Goal: Task Accomplishment & Management: Manage account settings

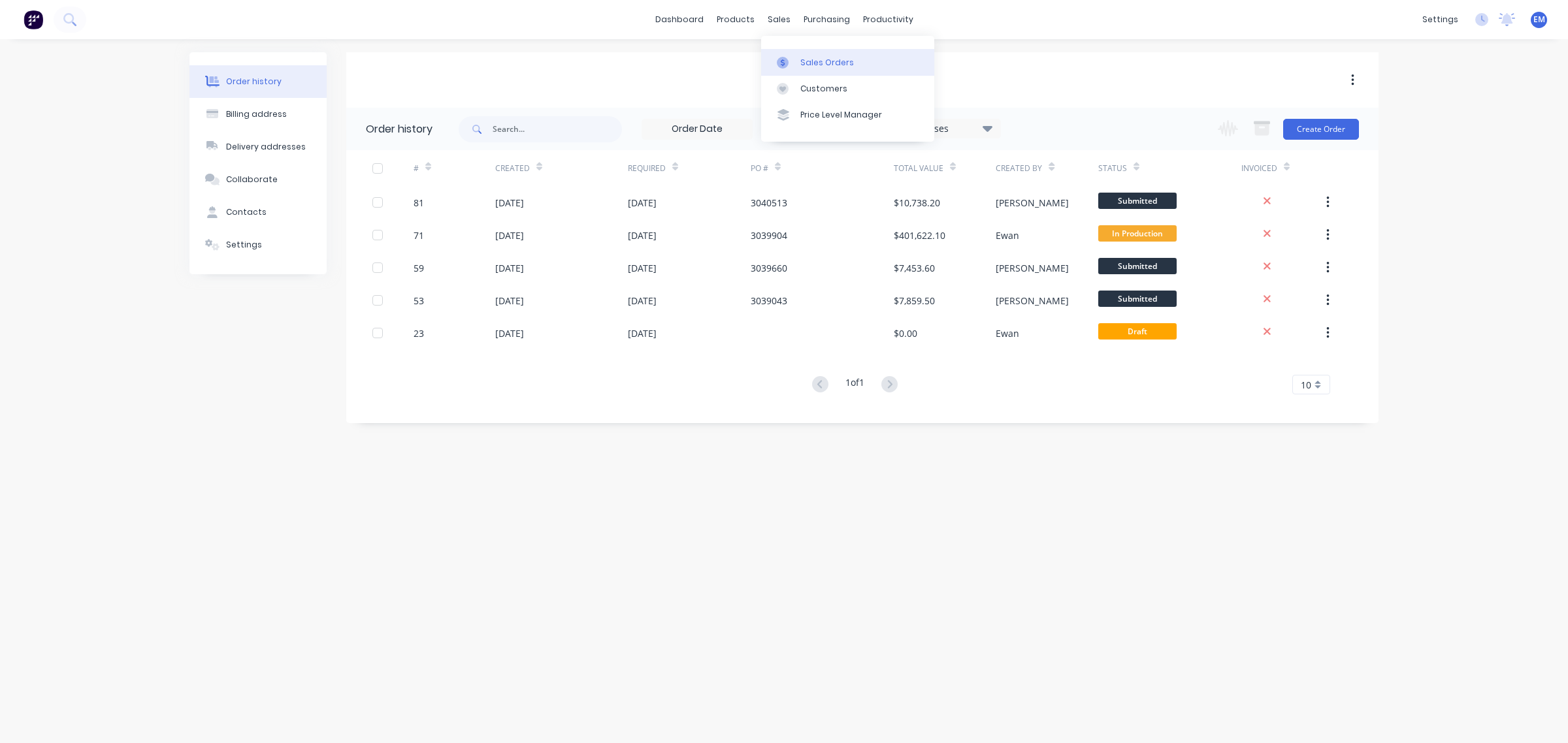
click at [791, 58] on div at bounding box center [787, 63] width 19 height 12
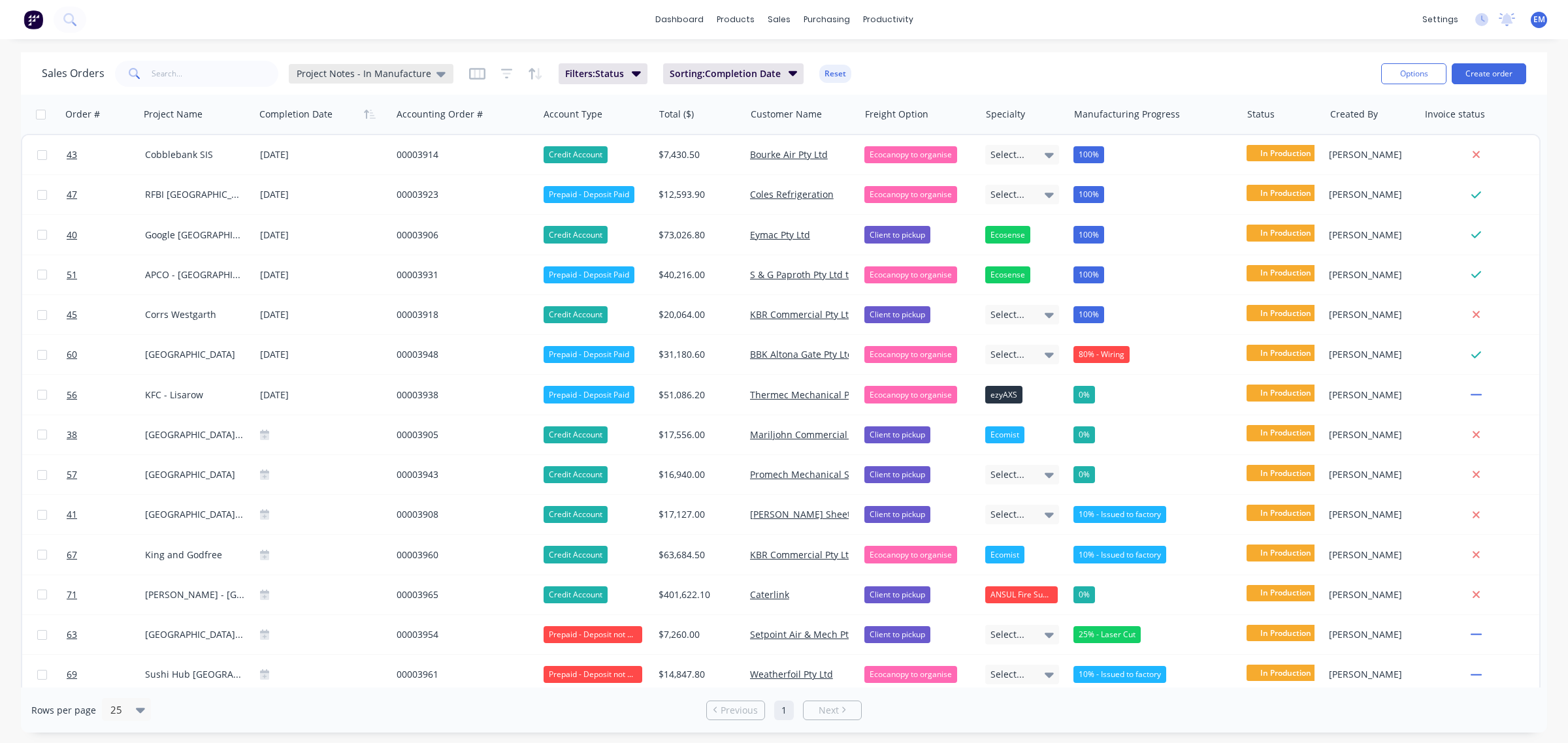
click at [379, 73] on span "Project Notes - In Manufacture" at bounding box center [363, 73] width 135 height 14
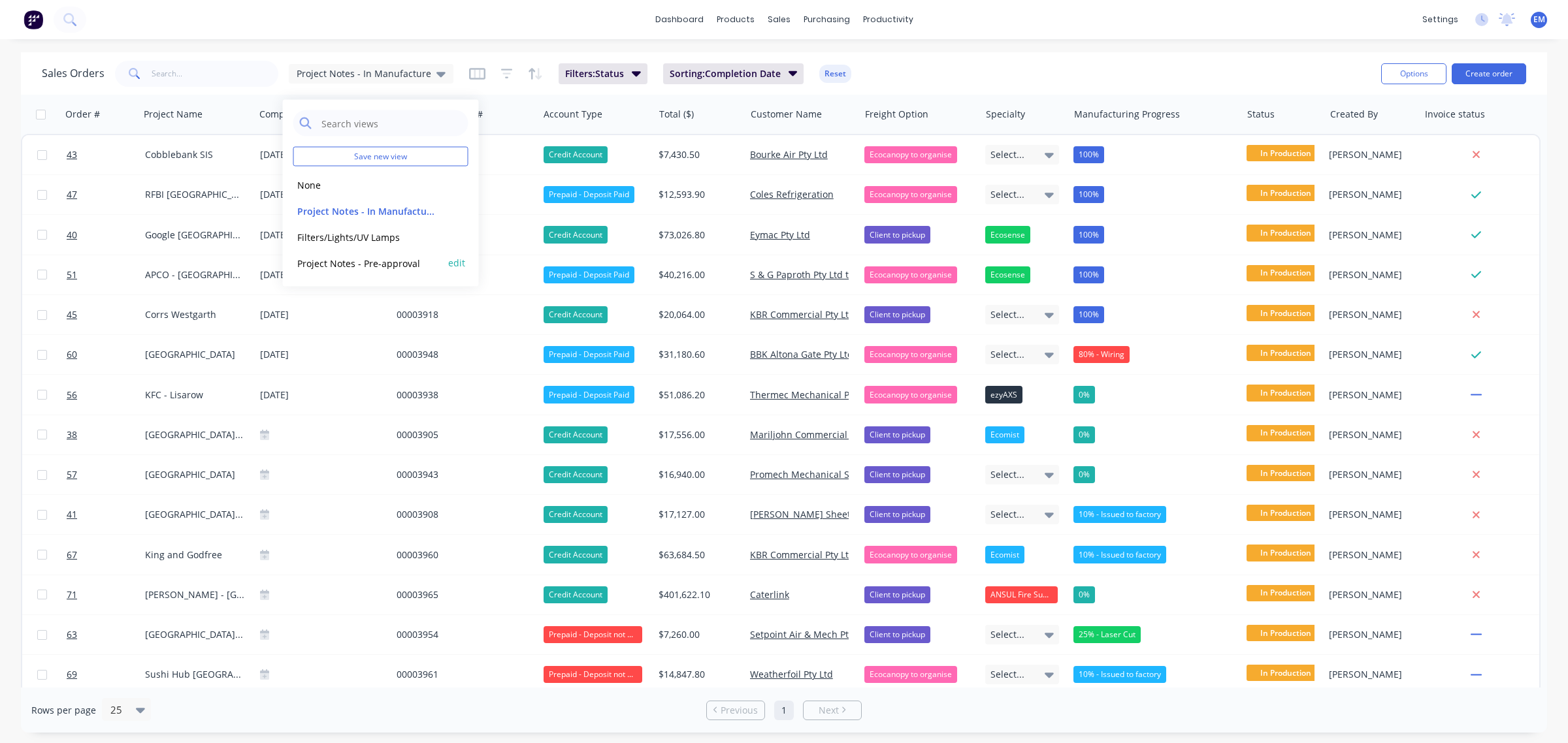
click at [381, 256] on button "Project Notes - Pre-approval" at bounding box center [368, 263] width 149 height 15
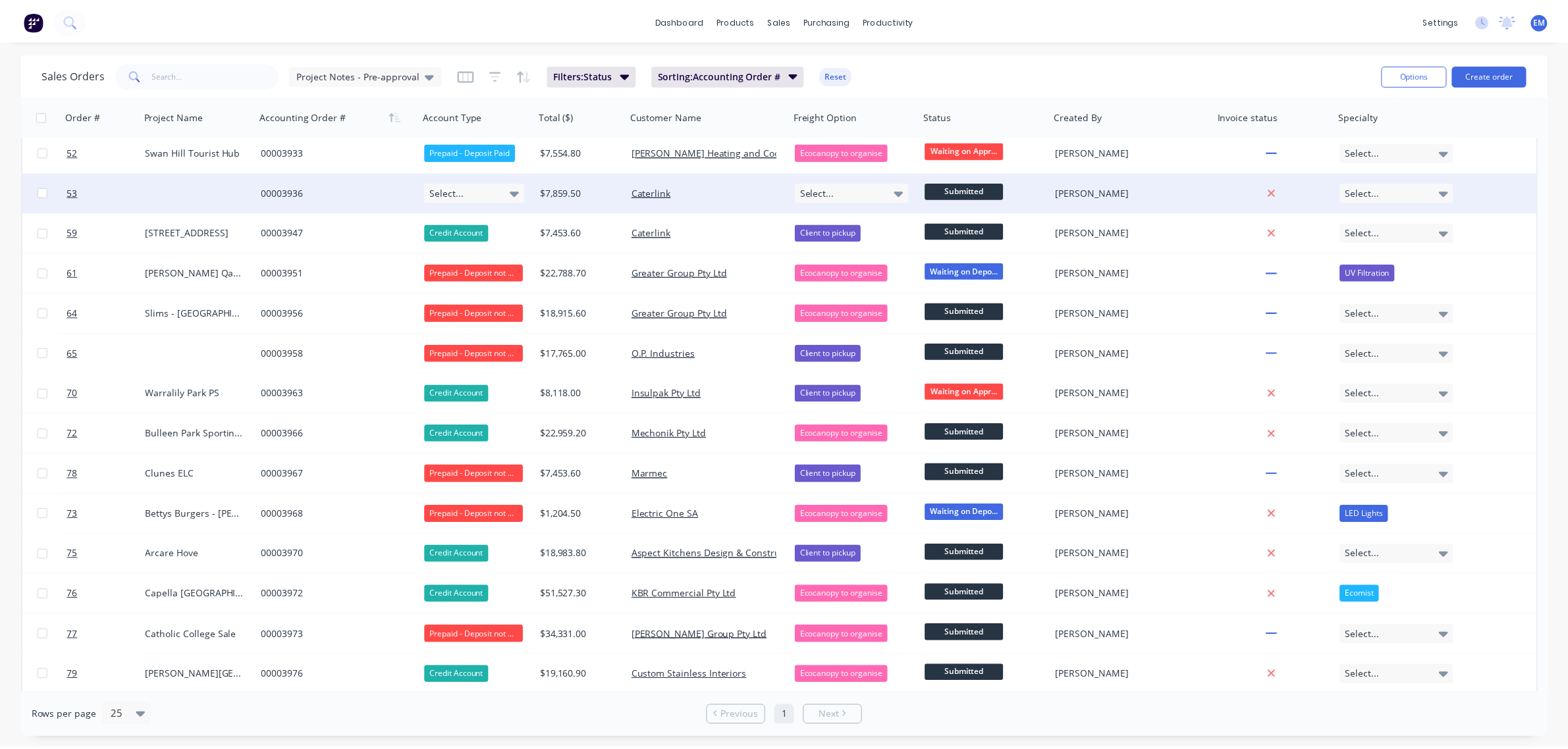
scroll to position [328, 0]
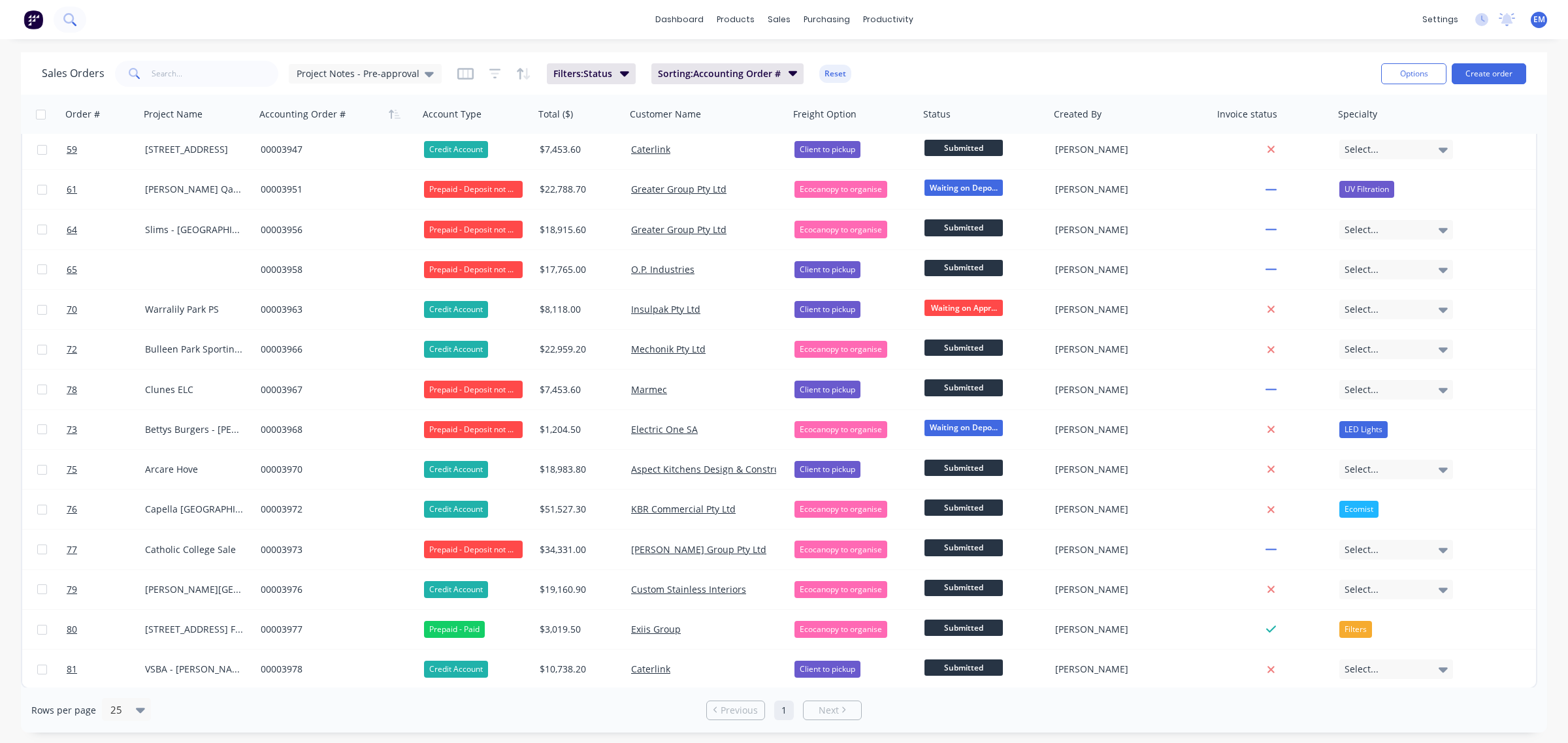
click at [68, 20] on icon at bounding box center [69, 19] width 12 height 12
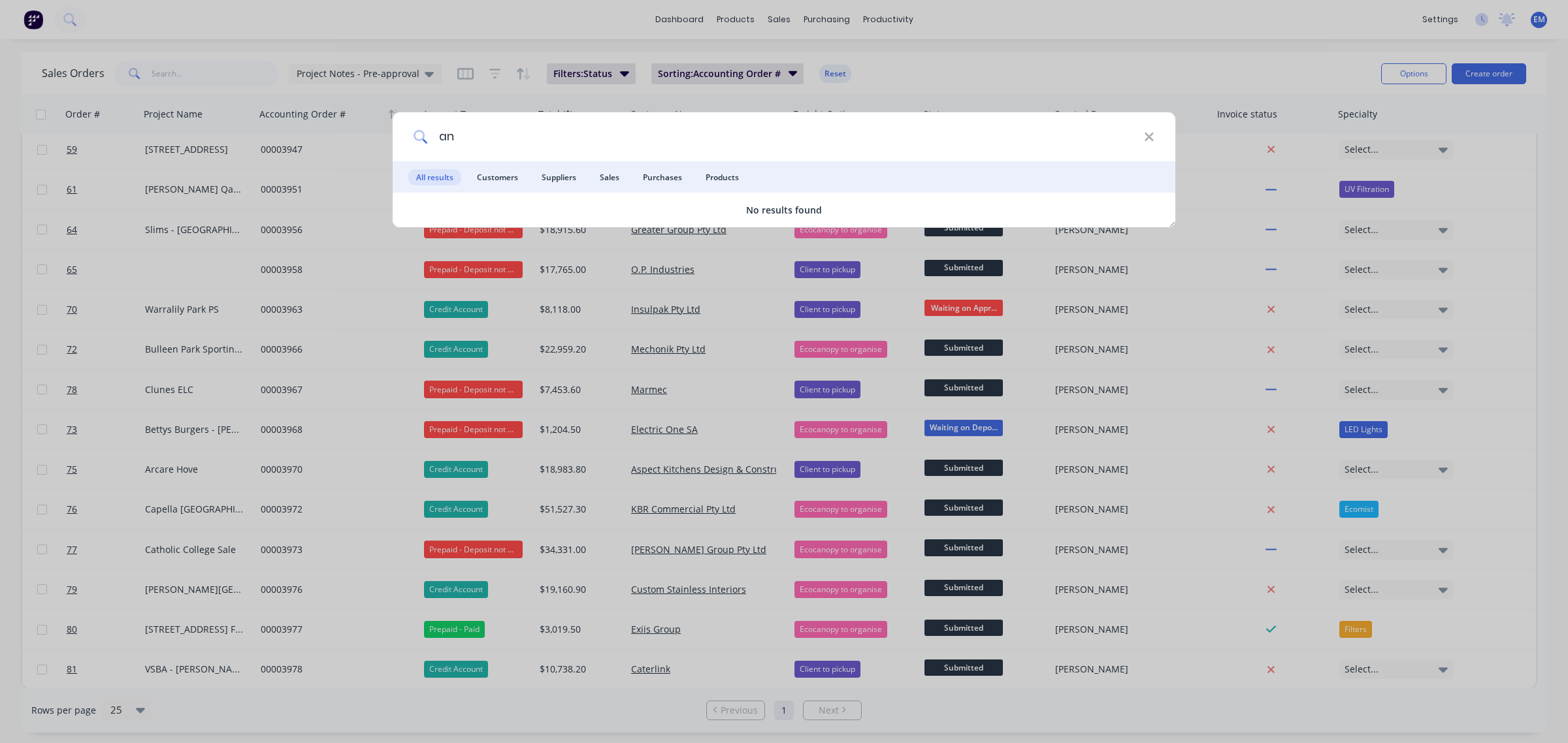
type input "a"
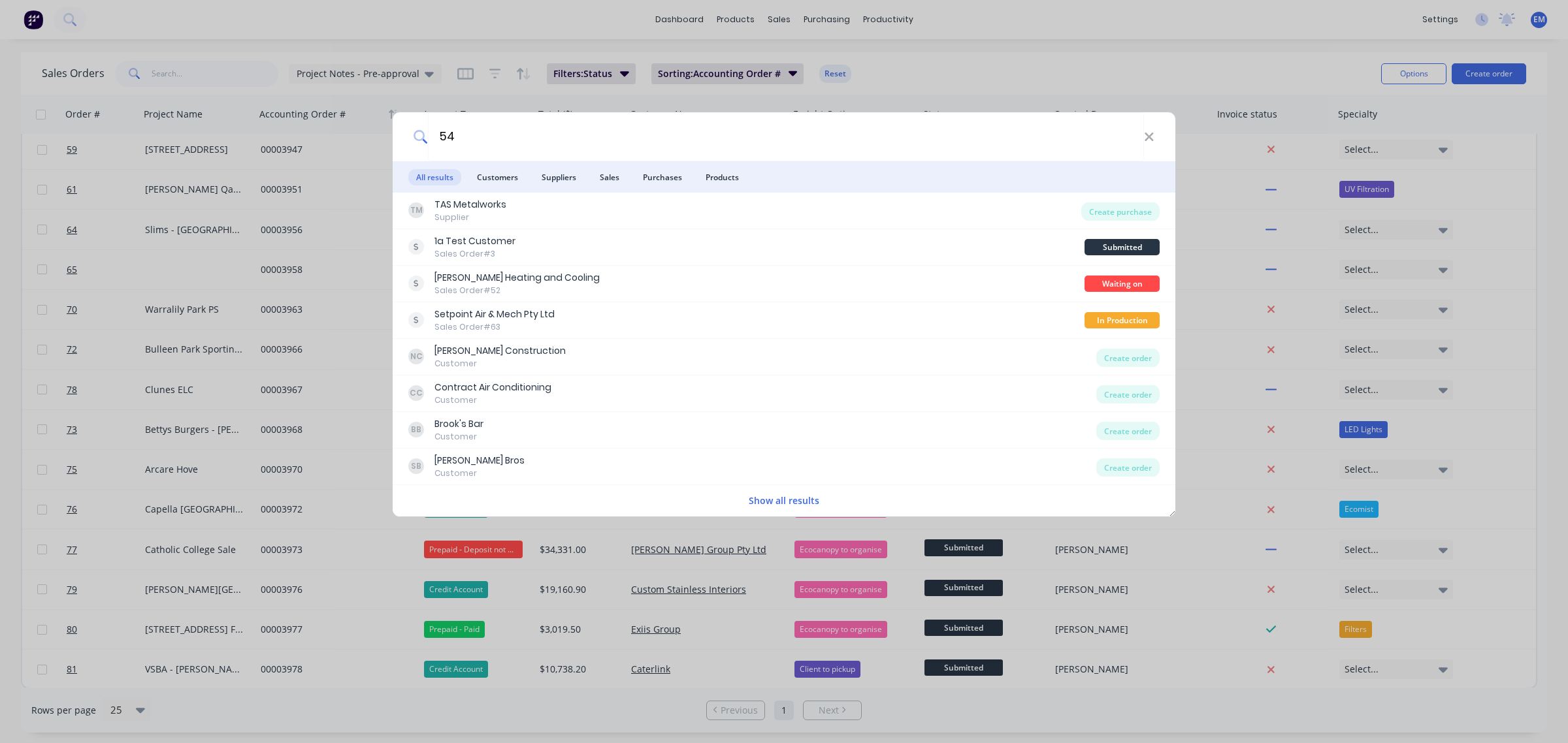
drag, startPoint x: 549, startPoint y: 136, endPoint x: 382, endPoint y: 131, distance: 167.1
click at [382, 131] on div "54 All results Customers Suppliers Sales Purchases Products TM TAS Metalworks S…" at bounding box center [784, 371] width 1568 height 743
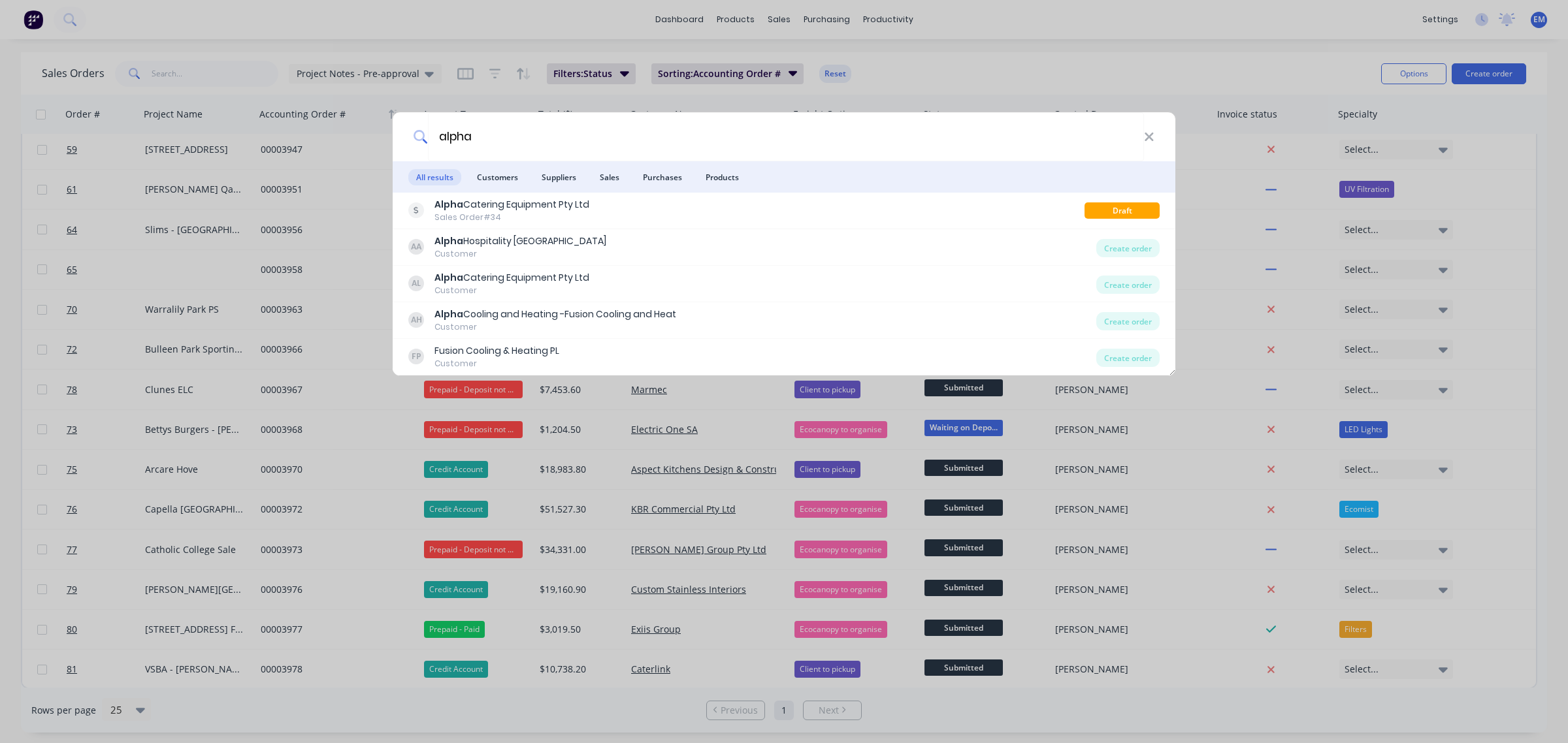
type input "alpha"
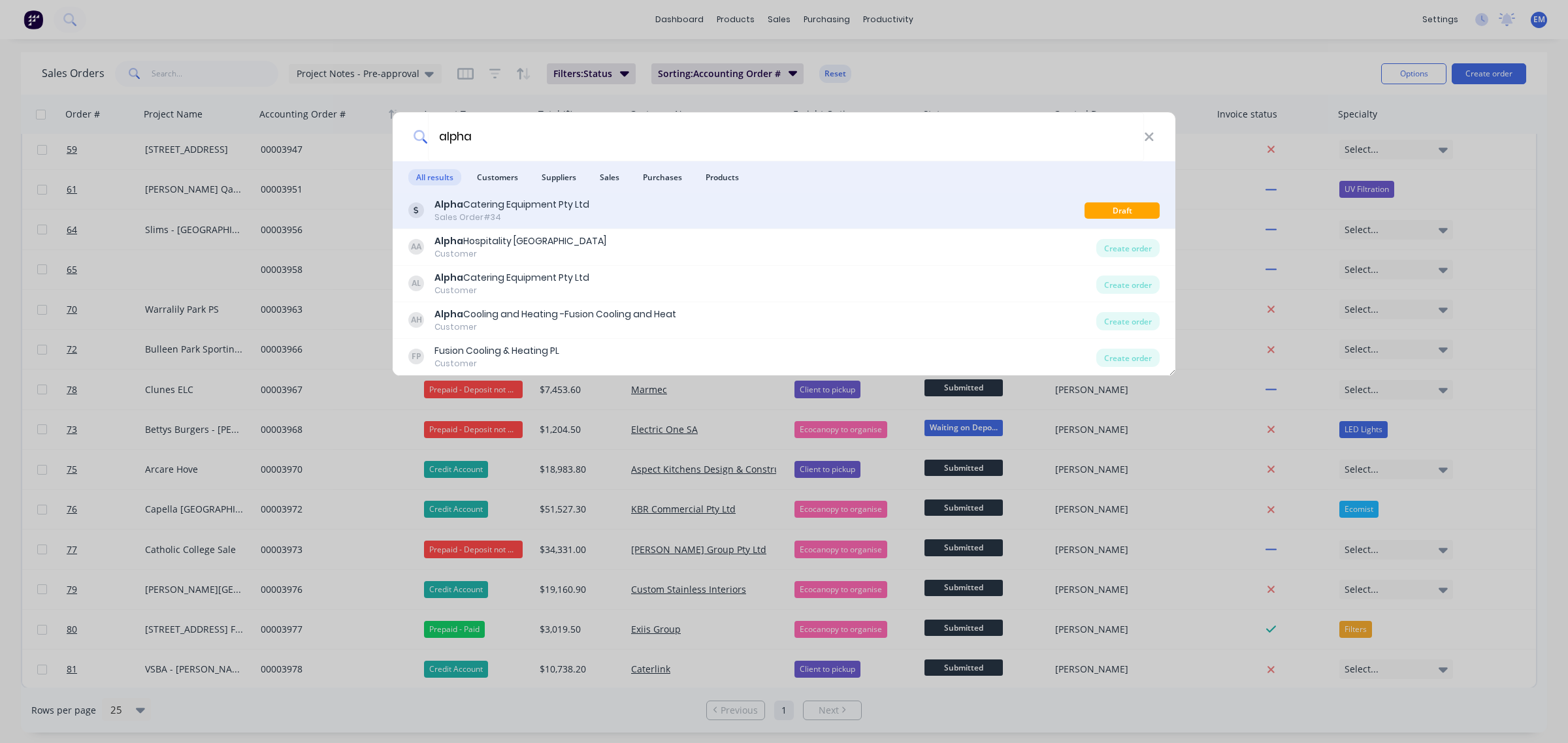
click at [554, 212] on div "Sales Order #34" at bounding box center [512, 217] width 155 height 12
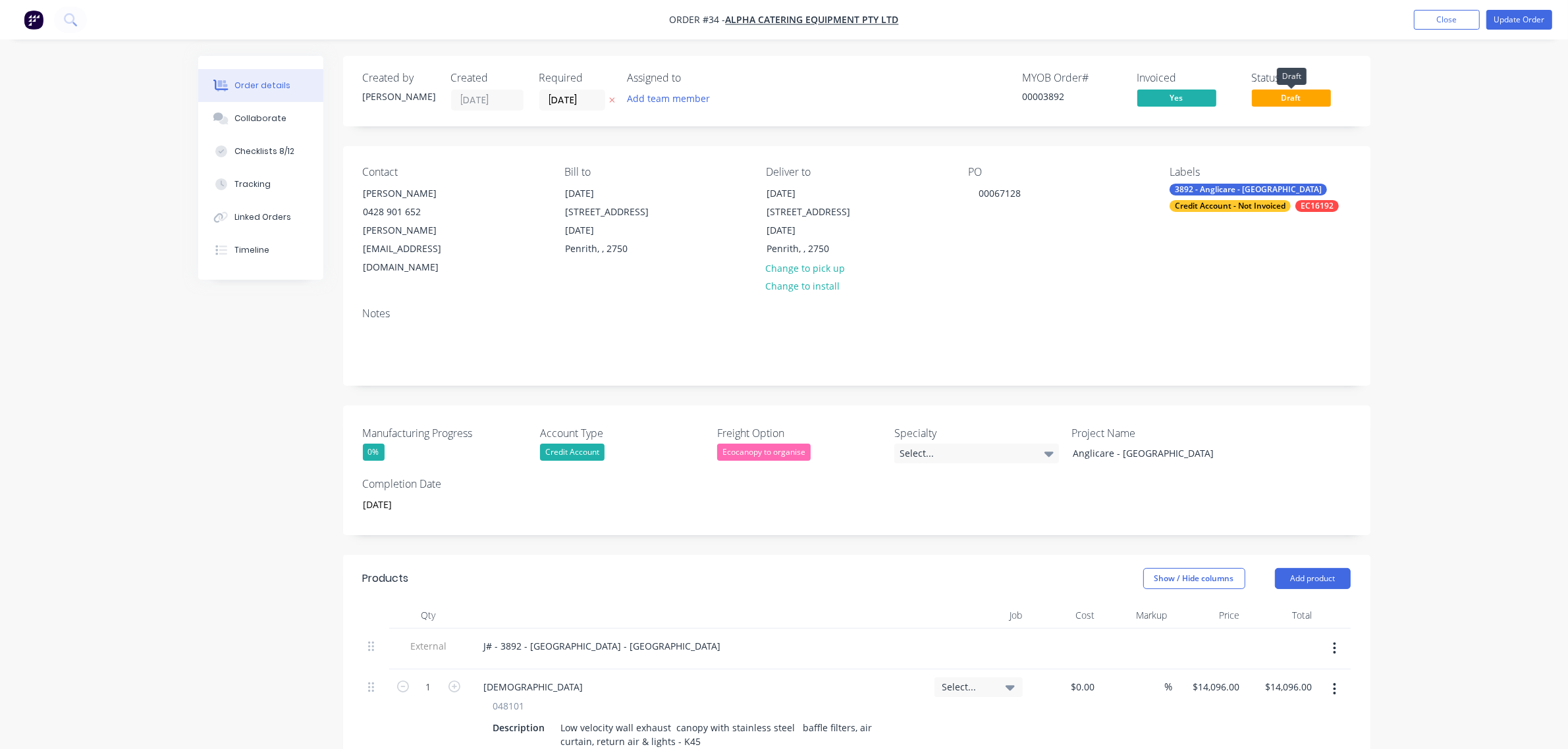
click at [1266, 93] on span "Draft" at bounding box center [1291, 97] width 79 height 17
click at [1292, 96] on span "Draft" at bounding box center [1291, 97] width 79 height 17
click at [1419, 149] on div "Order details Collaborate Checklists 8/12 Tracking Linked Orders Timeline Order…" at bounding box center [784, 682] width 1568 height 1364
click at [1536, 21] on button "Update Order" at bounding box center [1519, 20] width 66 height 20
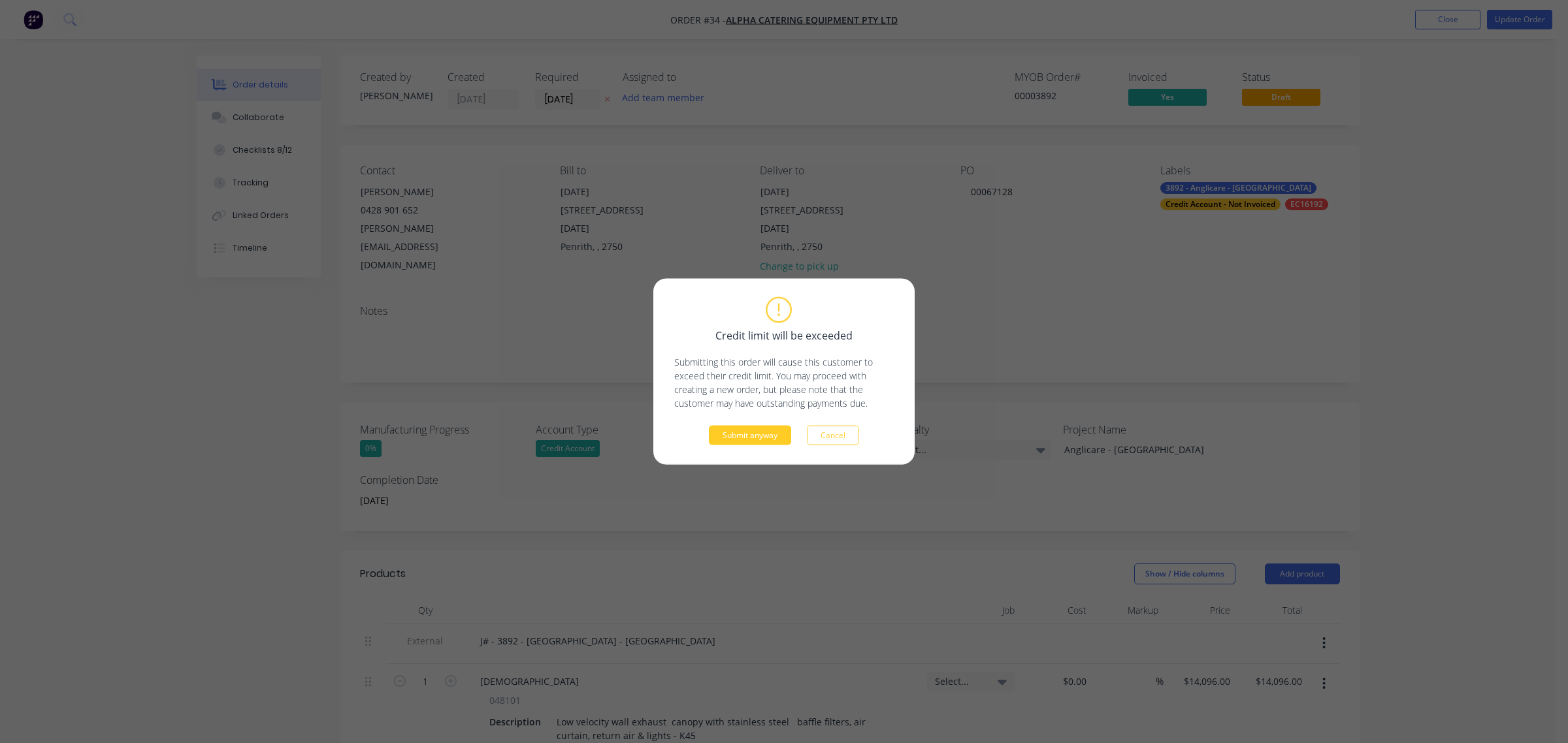
click at [751, 433] on button "Submit anyway" at bounding box center [750, 435] width 82 height 19
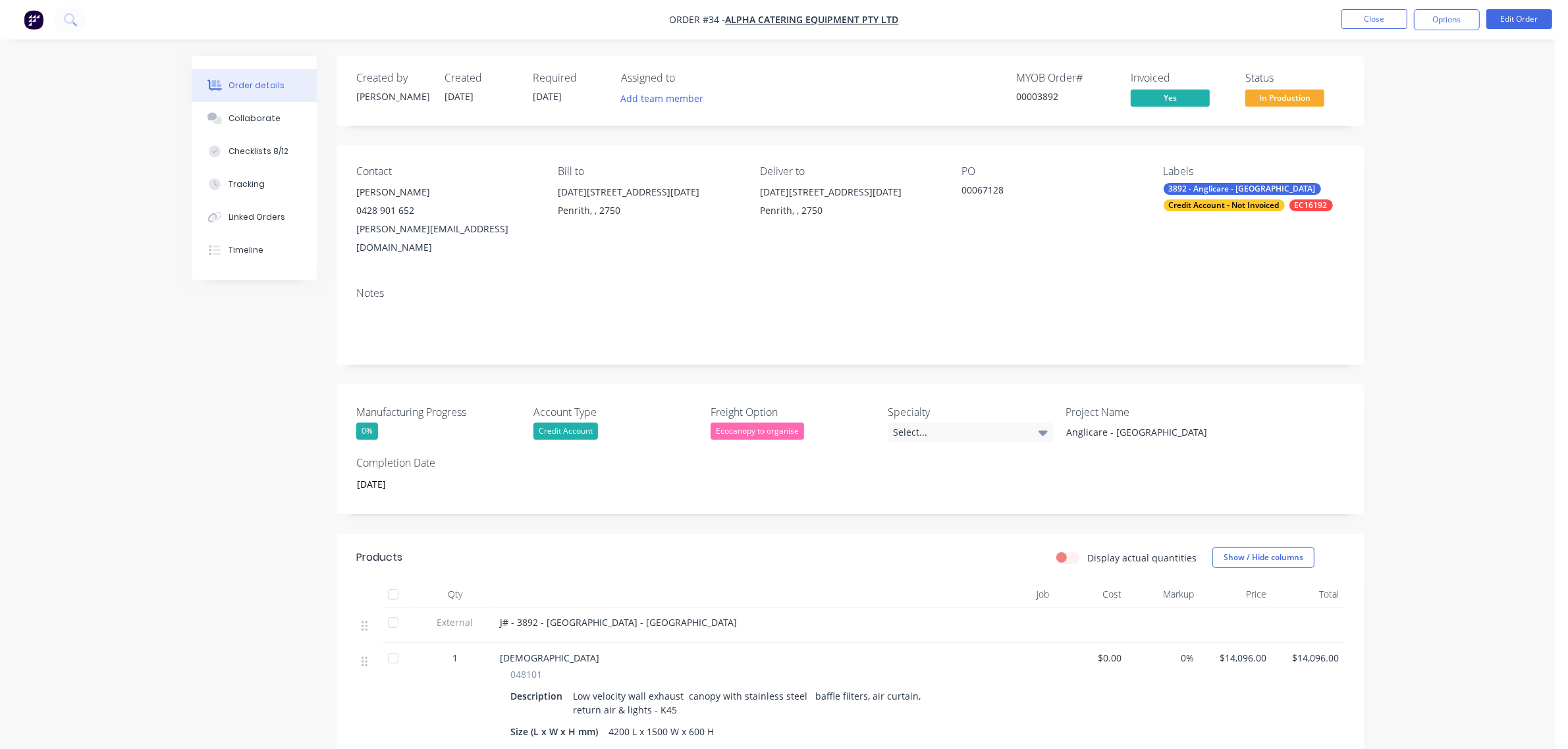
click at [1279, 107] on button "In Production" at bounding box center [1284, 99] width 79 height 20
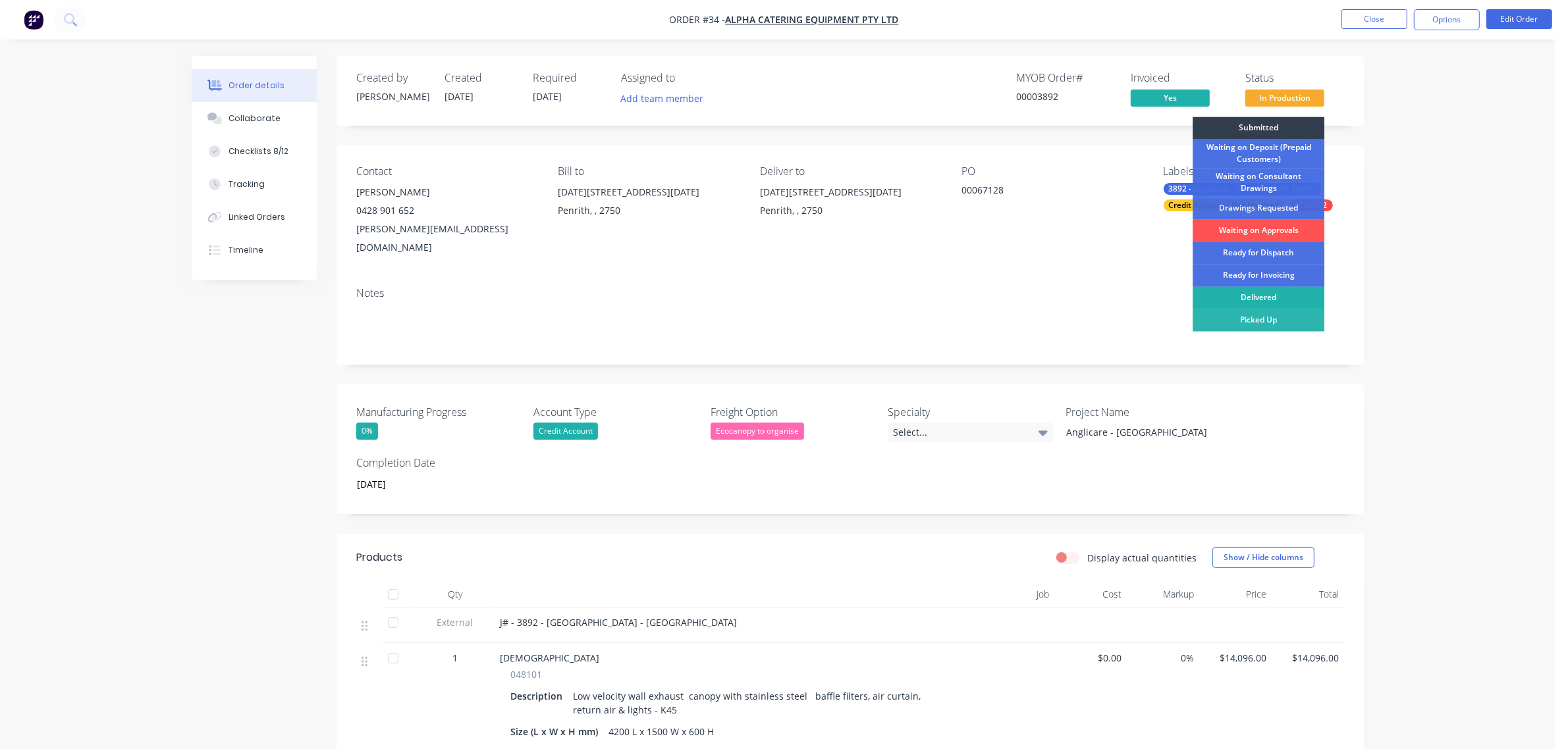
click at [1295, 297] on div "Delivered" at bounding box center [1259, 298] width 132 height 22
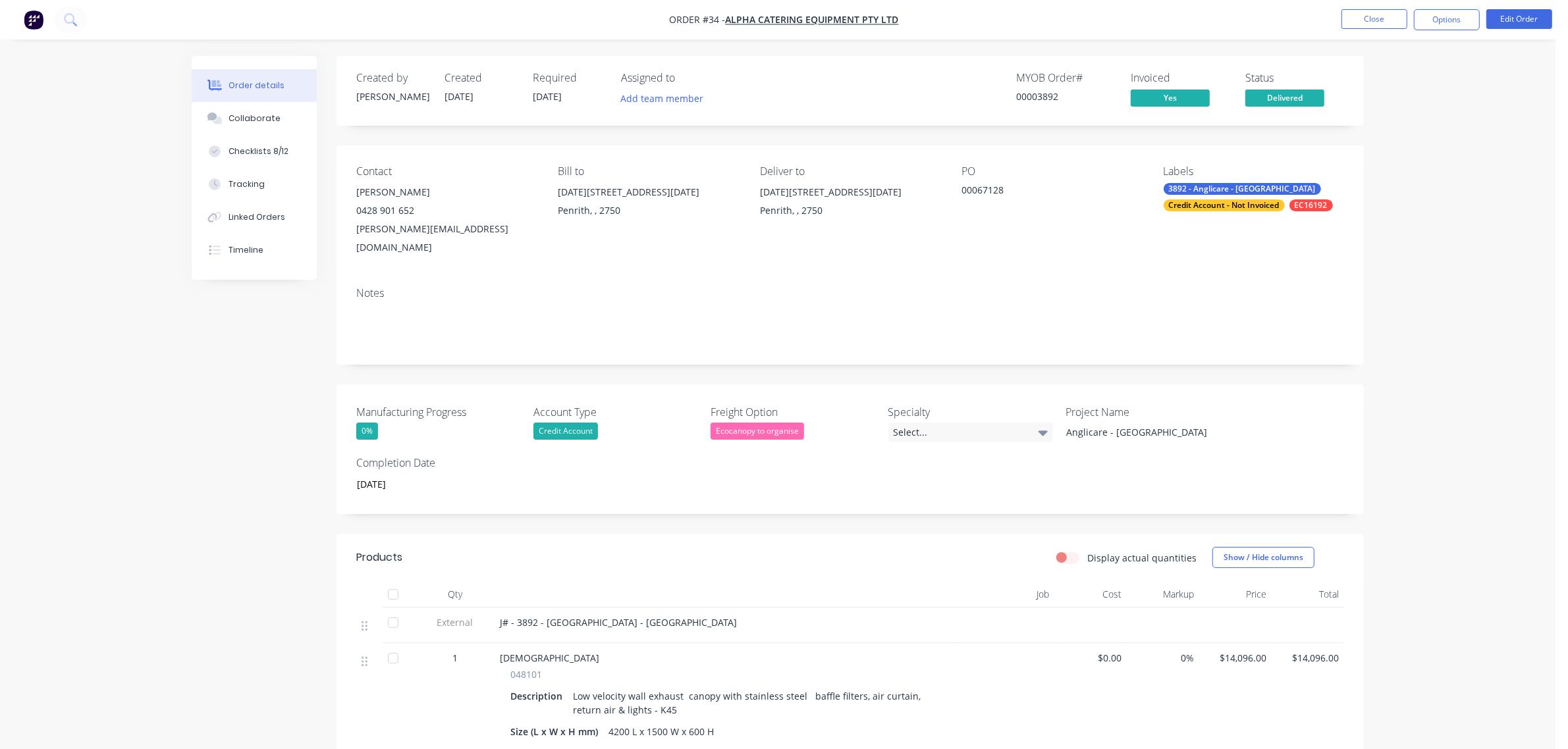
click at [364, 423] on div "0%" at bounding box center [367, 431] width 22 height 17
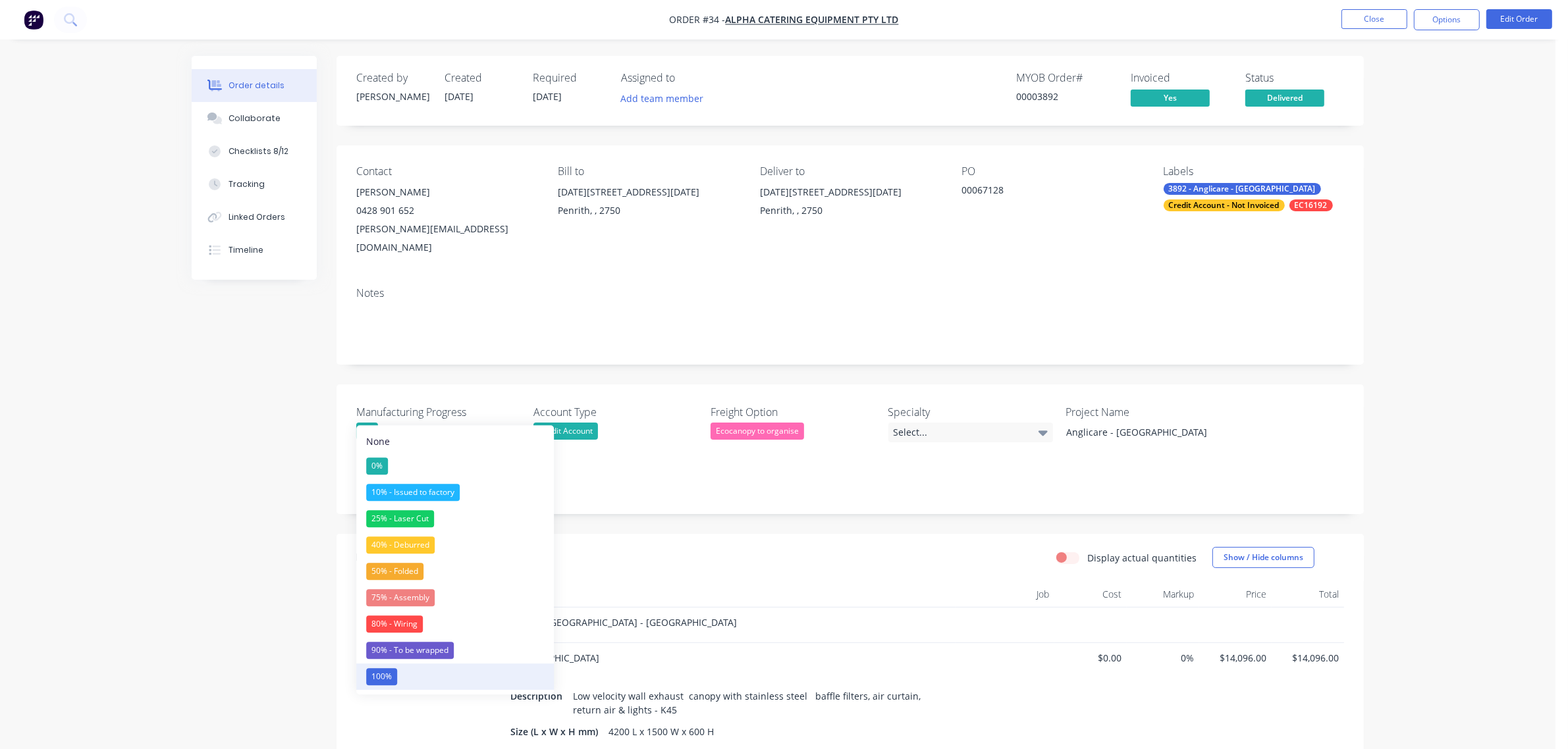
click at [417, 685] on button "100%" at bounding box center [455, 676] width 197 height 26
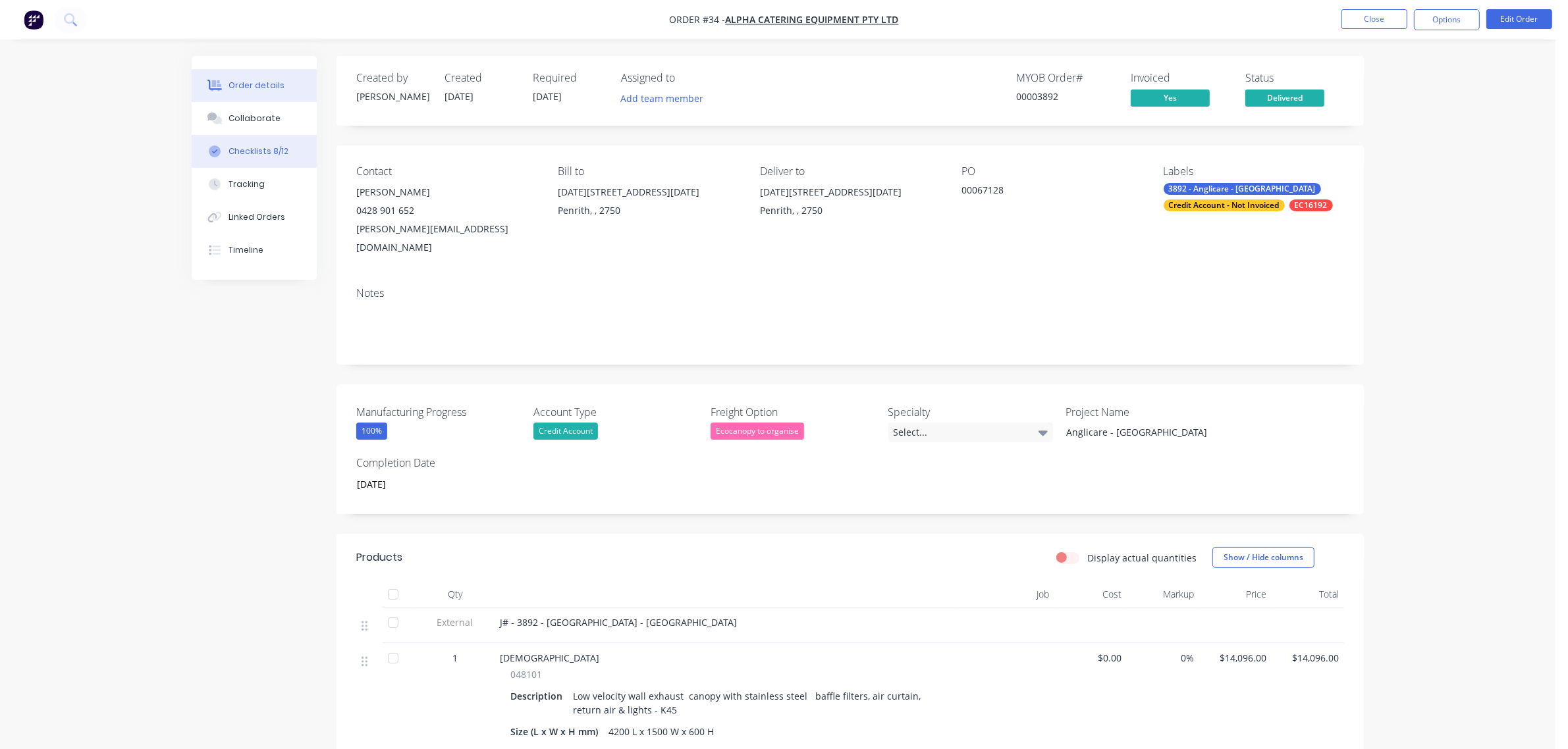
click at [276, 160] on button "Checklists 8/12" at bounding box center [254, 151] width 125 height 33
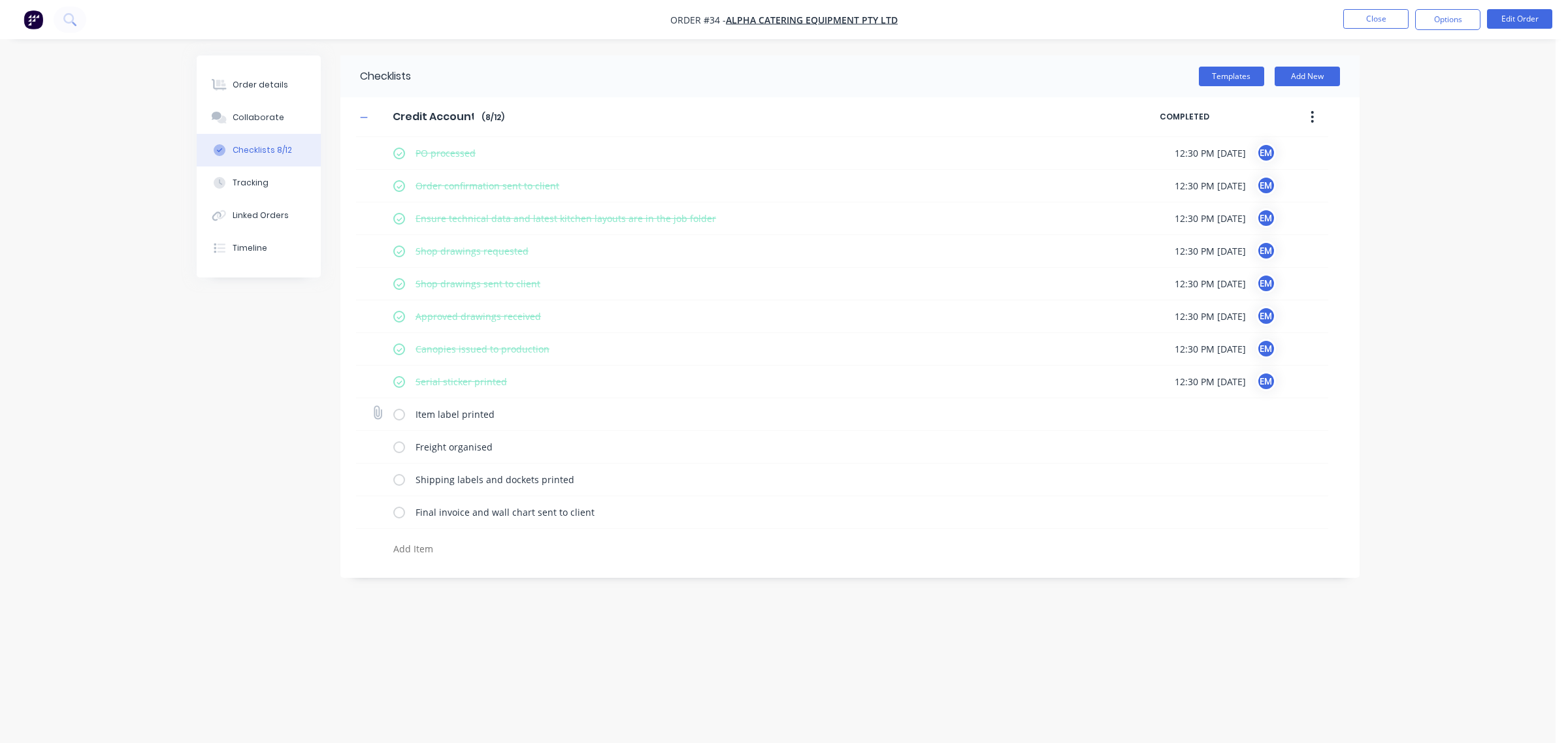
click at [402, 416] on label at bounding box center [399, 414] width 12 height 14
click at [0, 0] on input "checkbox" at bounding box center [0, 0] width 0 height 0
click at [400, 451] on label at bounding box center [399, 447] width 12 height 14
click at [0, 0] on input "checkbox" at bounding box center [0, 0] width 0 height 0
click at [394, 483] on label at bounding box center [399, 479] width 12 height 14
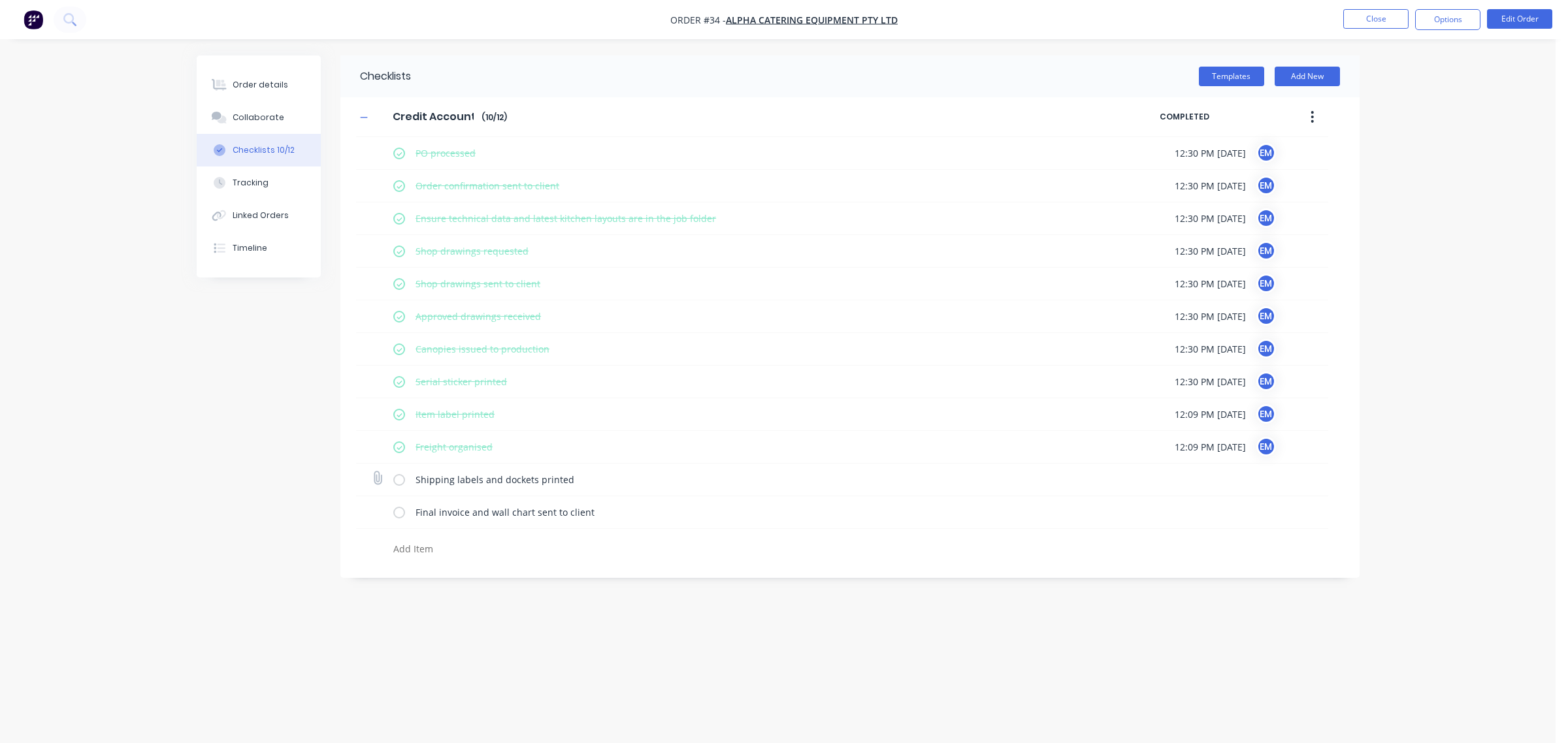
click at [0, 0] on input "checkbox" at bounding box center [0, 0] width 0 height 0
click at [400, 510] on label at bounding box center [399, 512] width 12 height 14
click at [0, 0] on input "checkbox" at bounding box center [0, 0] width 0 height 0
click at [1399, 23] on button "Close" at bounding box center [1376, 19] width 65 height 19
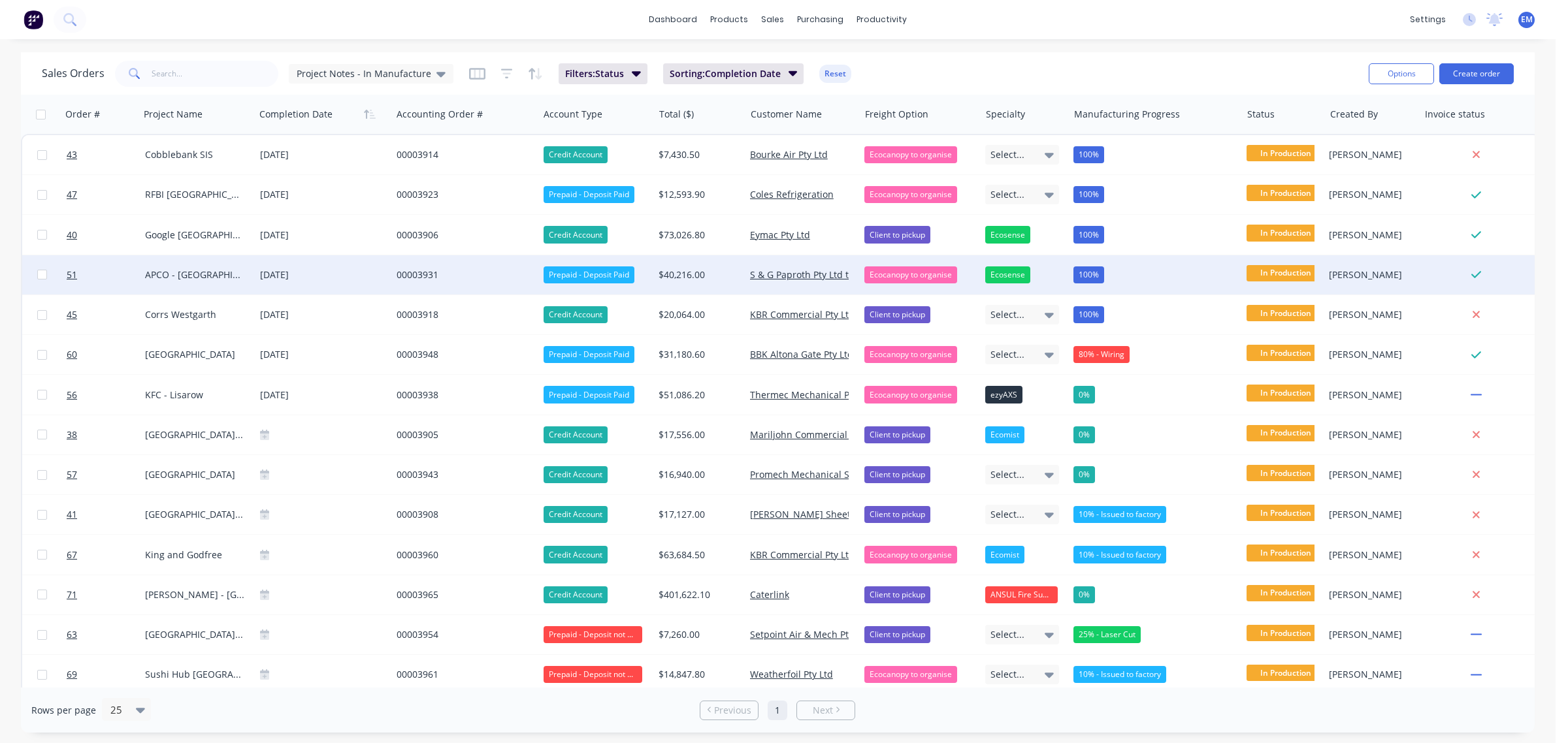
click at [417, 263] on div "00003931" at bounding box center [465, 275] width 147 height 39
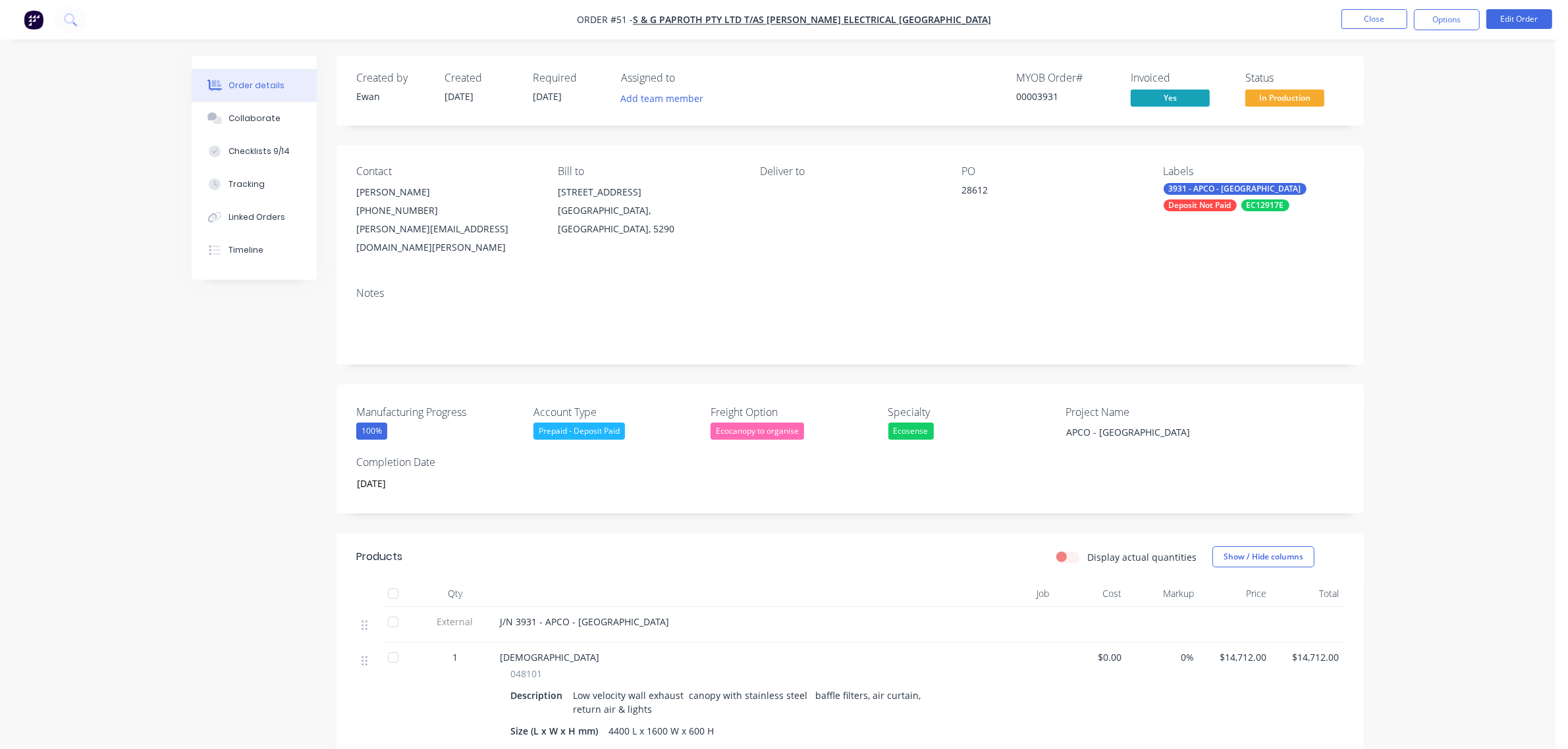
click at [1295, 97] on span "In Production" at bounding box center [1284, 97] width 79 height 17
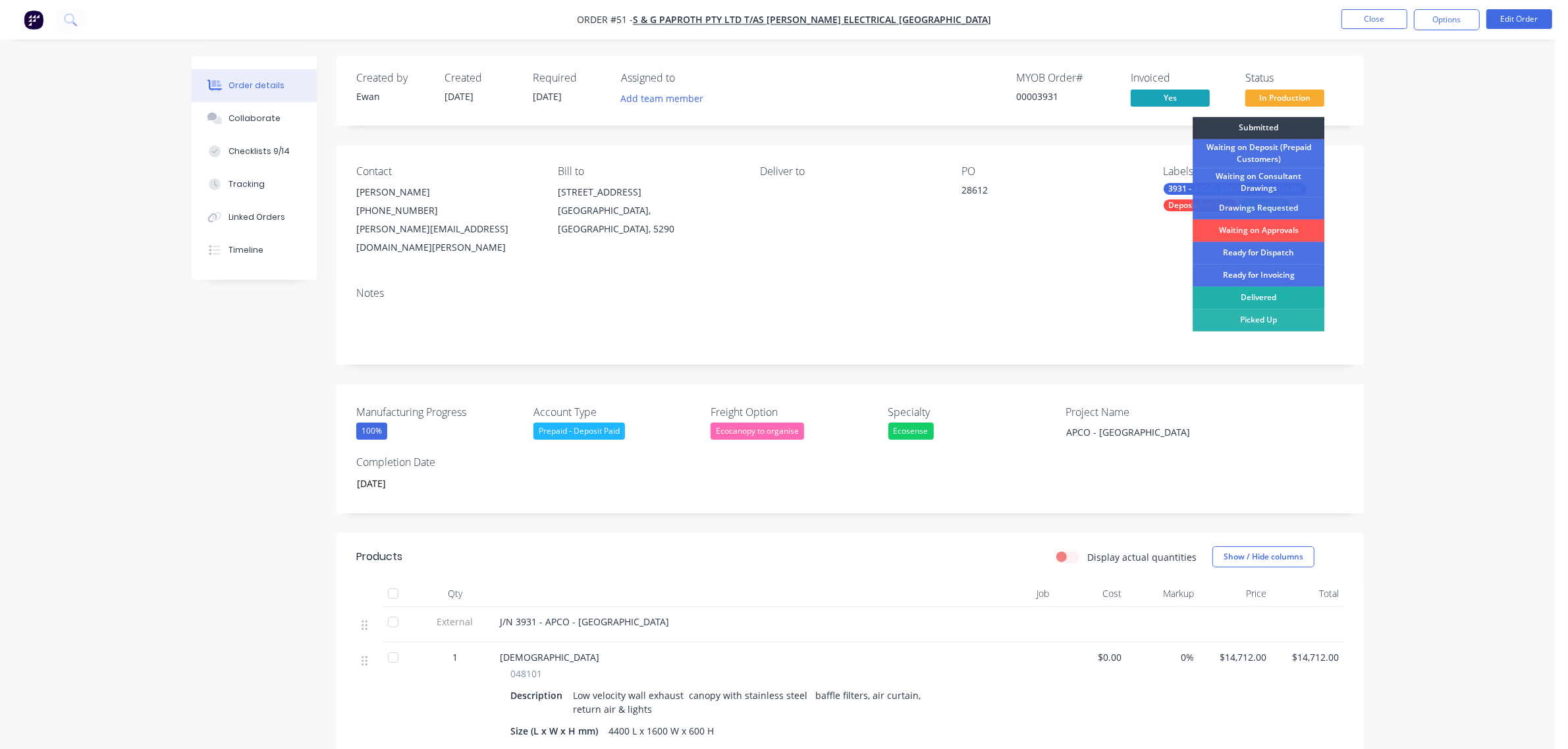
click at [1273, 294] on div "Delivered" at bounding box center [1259, 298] width 132 height 22
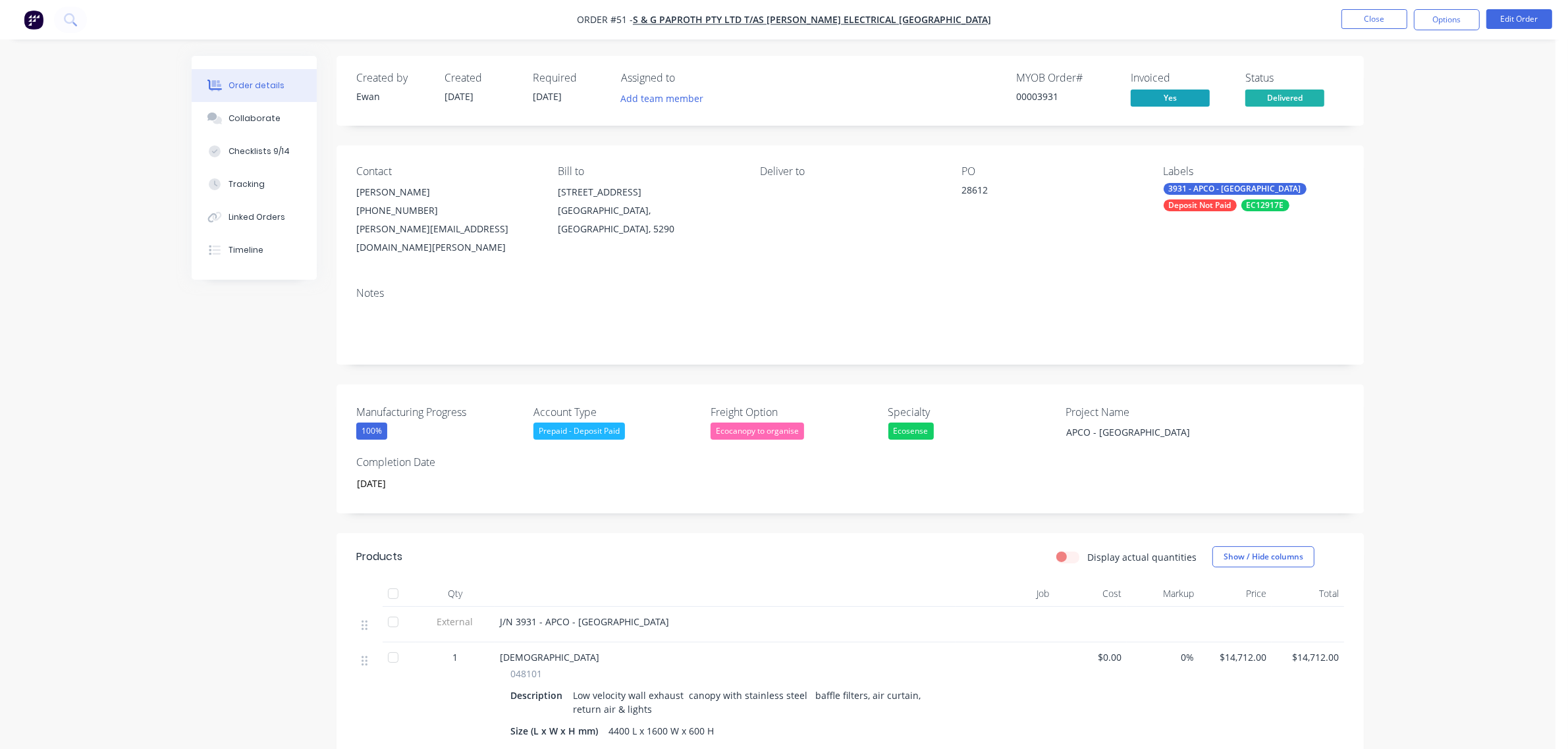
click at [1202, 205] on div "Deposit Not Paid" at bounding box center [1200, 205] width 73 height 12
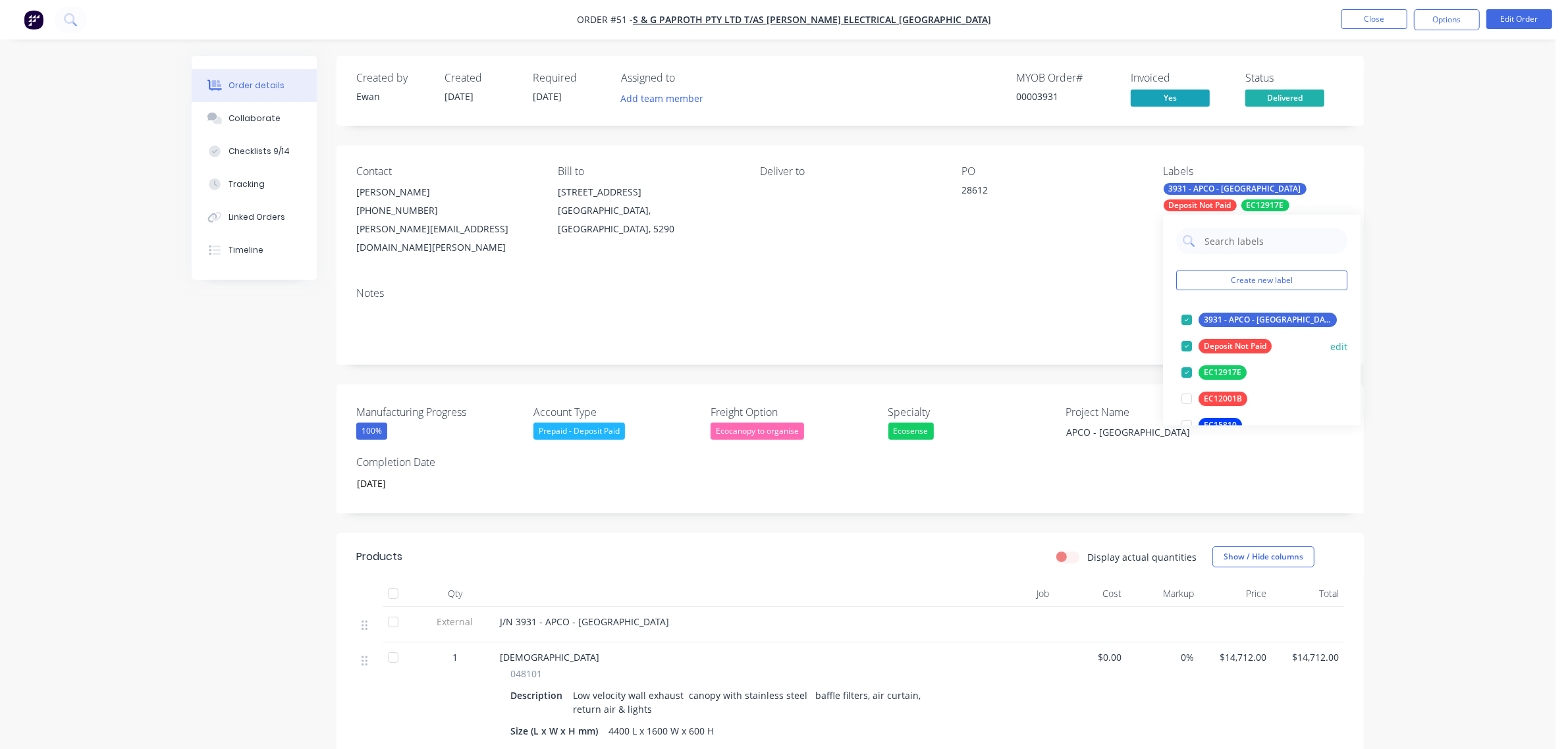
click at [1226, 344] on div "Deposit Not Paid" at bounding box center [1235, 347] width 73 height 15
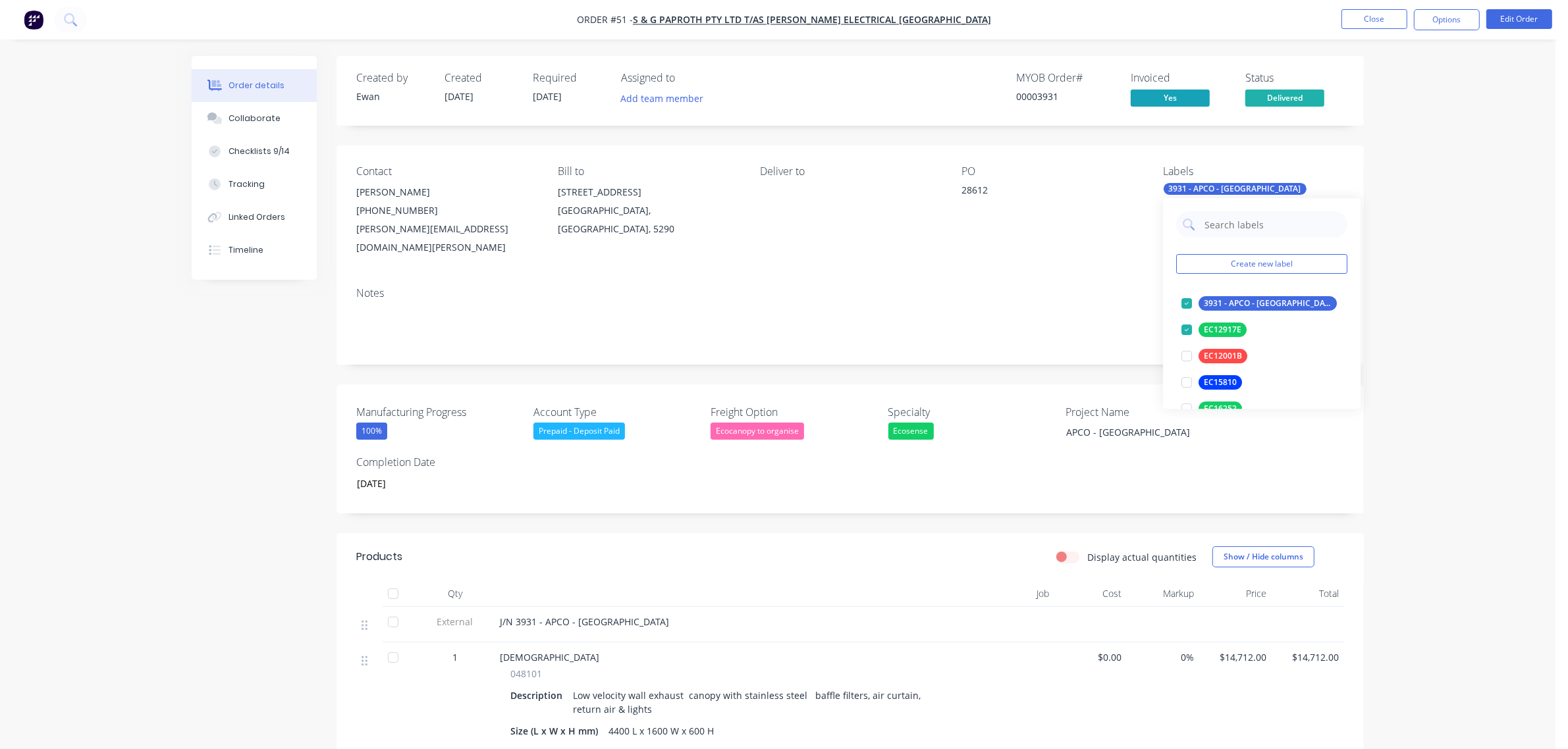
click at [1430, 239] on div "Order details Collaborate Checklists 9/14 Tracking Linked Orders Timeline Order…" at bounding box center [777, 584] width 1556 height 1169
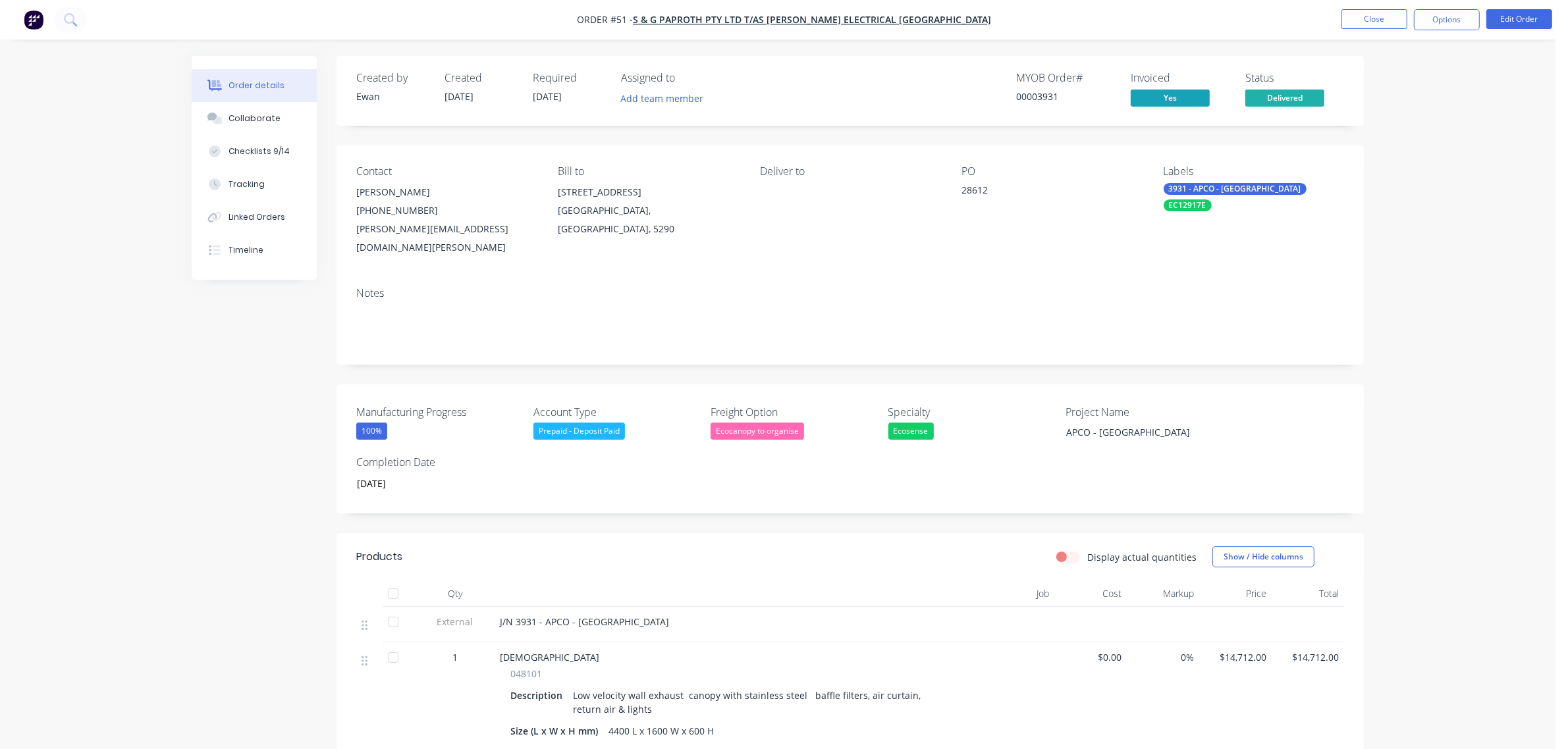
click at [593, 423] on div "Prepaid - Deposit Paid" at bounding box center [579, 431] width 91 height 17
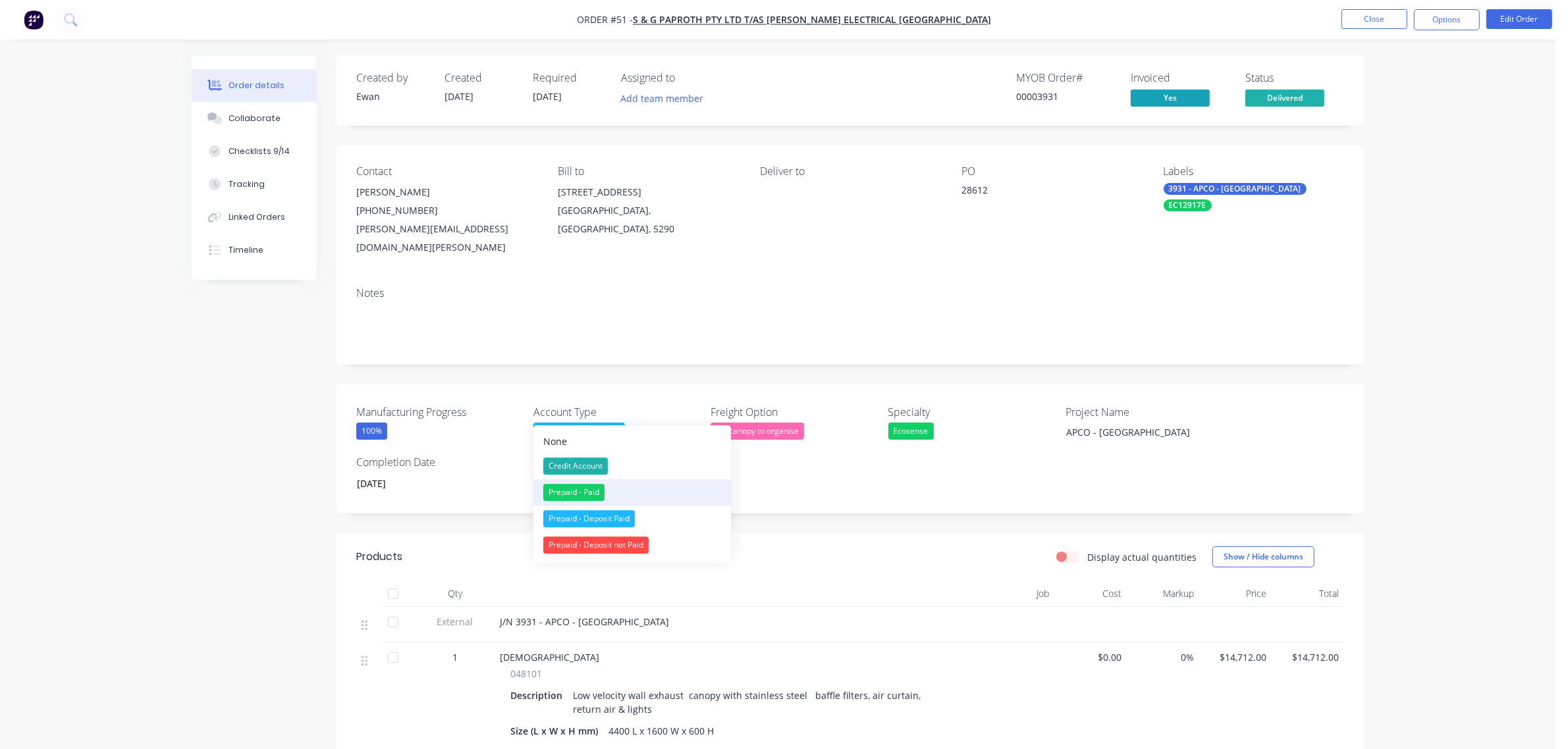
click at [593, 494] on div "Prepaid - Paid" at bounding box center [574, 492] width 61 height 17
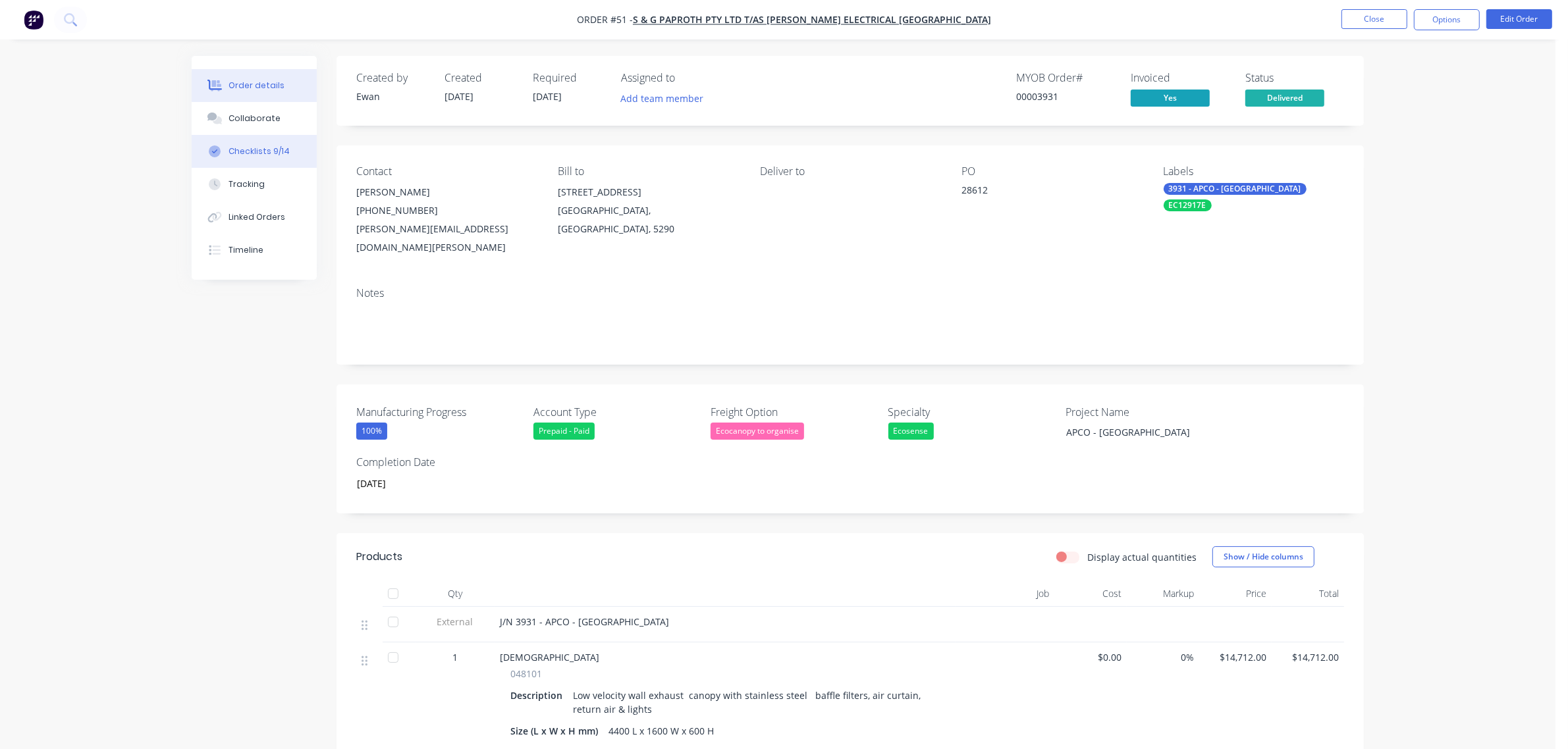
click at [226, 138] on button "Checklists 9/14" at bounding box center [254, 151] width 125 height 33
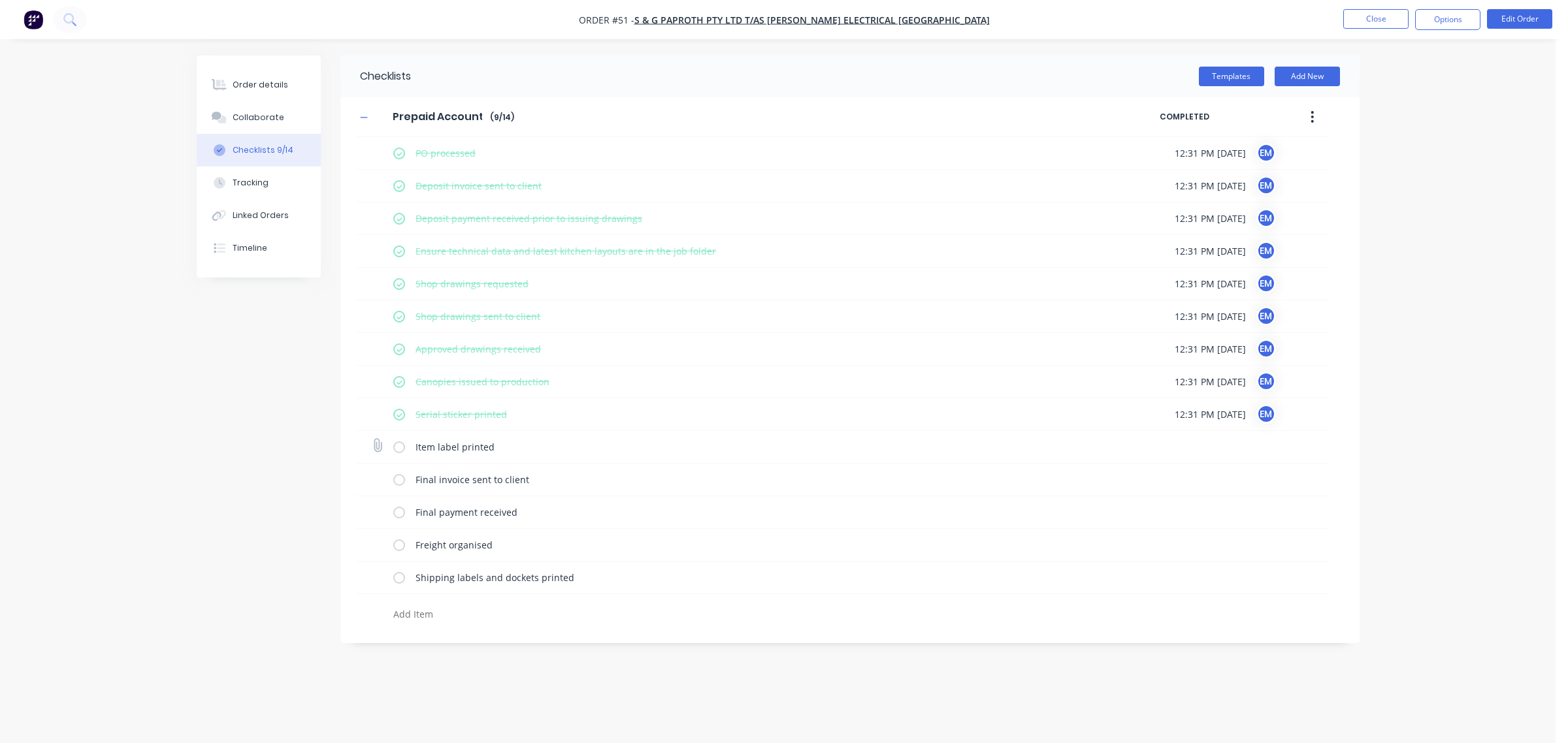
click at [399, 446] on label at bounding box center [399, 447] width 12 height 14
click at [0, 0] on input "checkbox" at bounding box center [0, 0] width 0 height 0
click at [402, 479] on label at bounding box center [399, 479] width 12 height 14
click at [0, 0] on input "checkbox" at bounding box center [0, 0] width 0 height 0
click at [399, 515] on label at bounding box center [399, 512] width 12 height 14
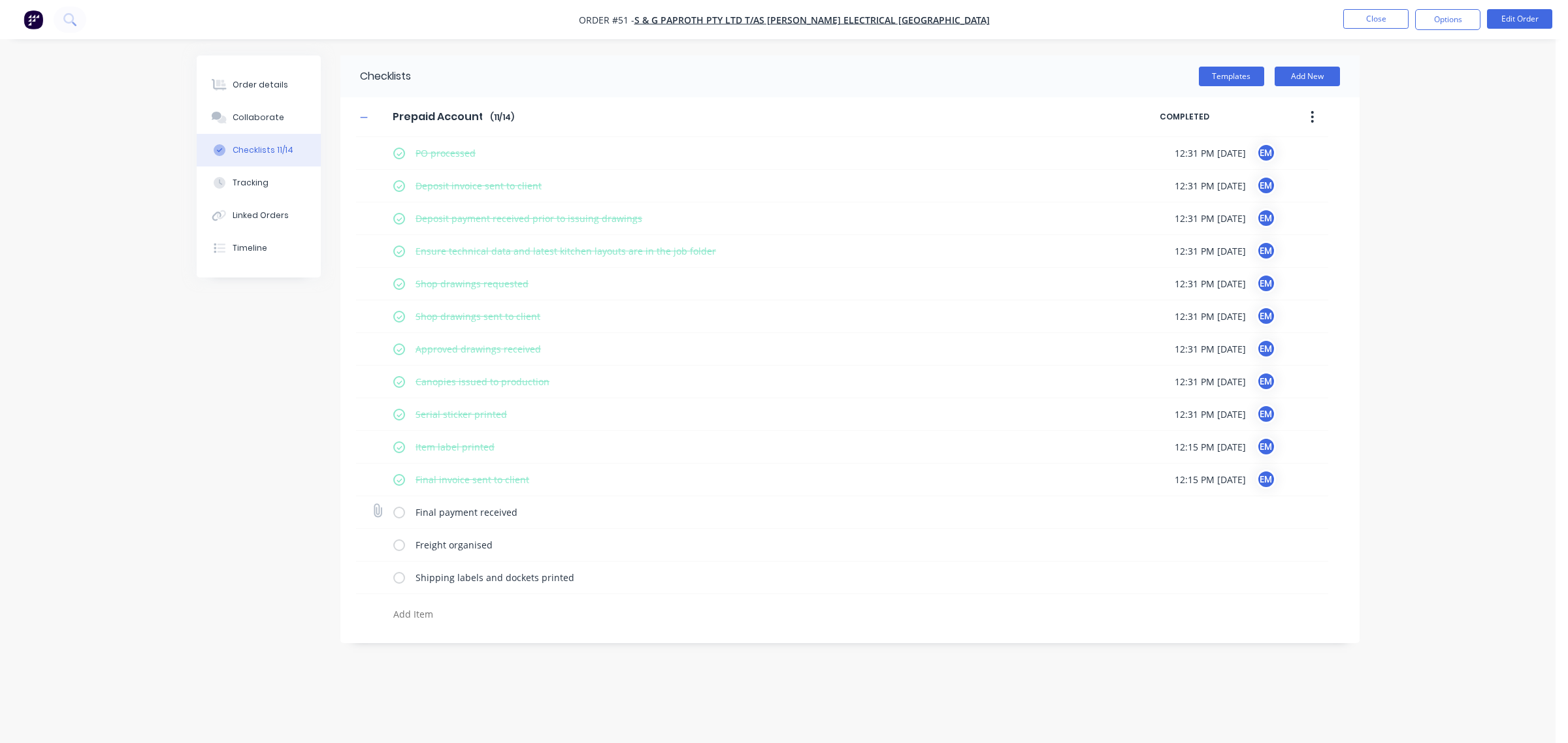
click at [0, 0] on input "checkbox" at bounding box center [0, 0] width 0 height 0
click at [403, 547] on label at bounding box center [399, 544] width 12 height 14
click at [0, 0] on input "checkbox" at bounding box center [0, 0] width 0 height 0
click at [404, 578] on div "Shipping labels and dockets printed" at bounding box center [744, 578] width 701 height 26
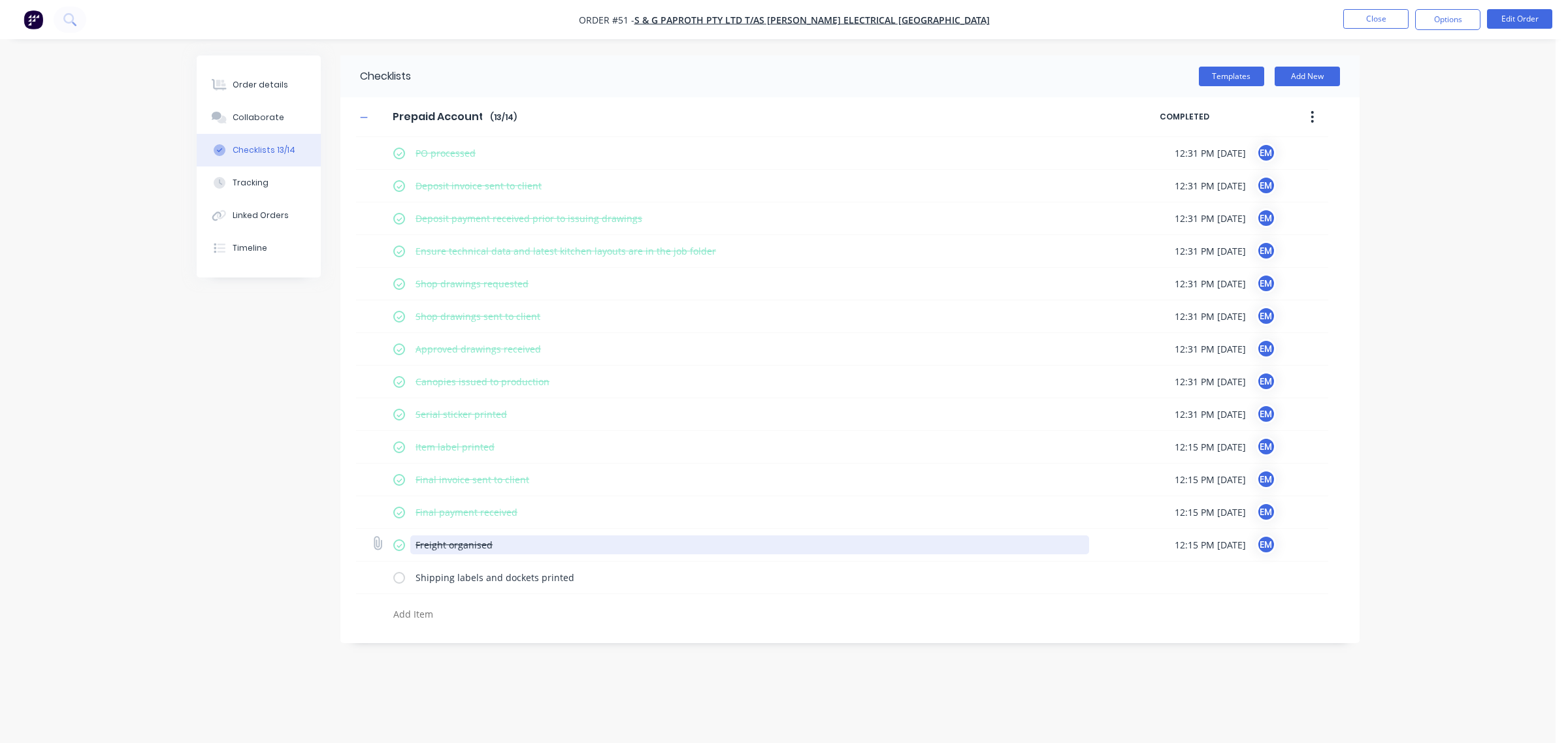
drag, startPoint x: 401, startPoint y: 575, endPoint x: 481, endPoint y: 543, distance: 86.2
click at [400, 575] on label at bounding box center [399, 578] width 12 height 14
click at [0, 0] on input "checkbox" at bounding box center [0, 0] width 0 height 0
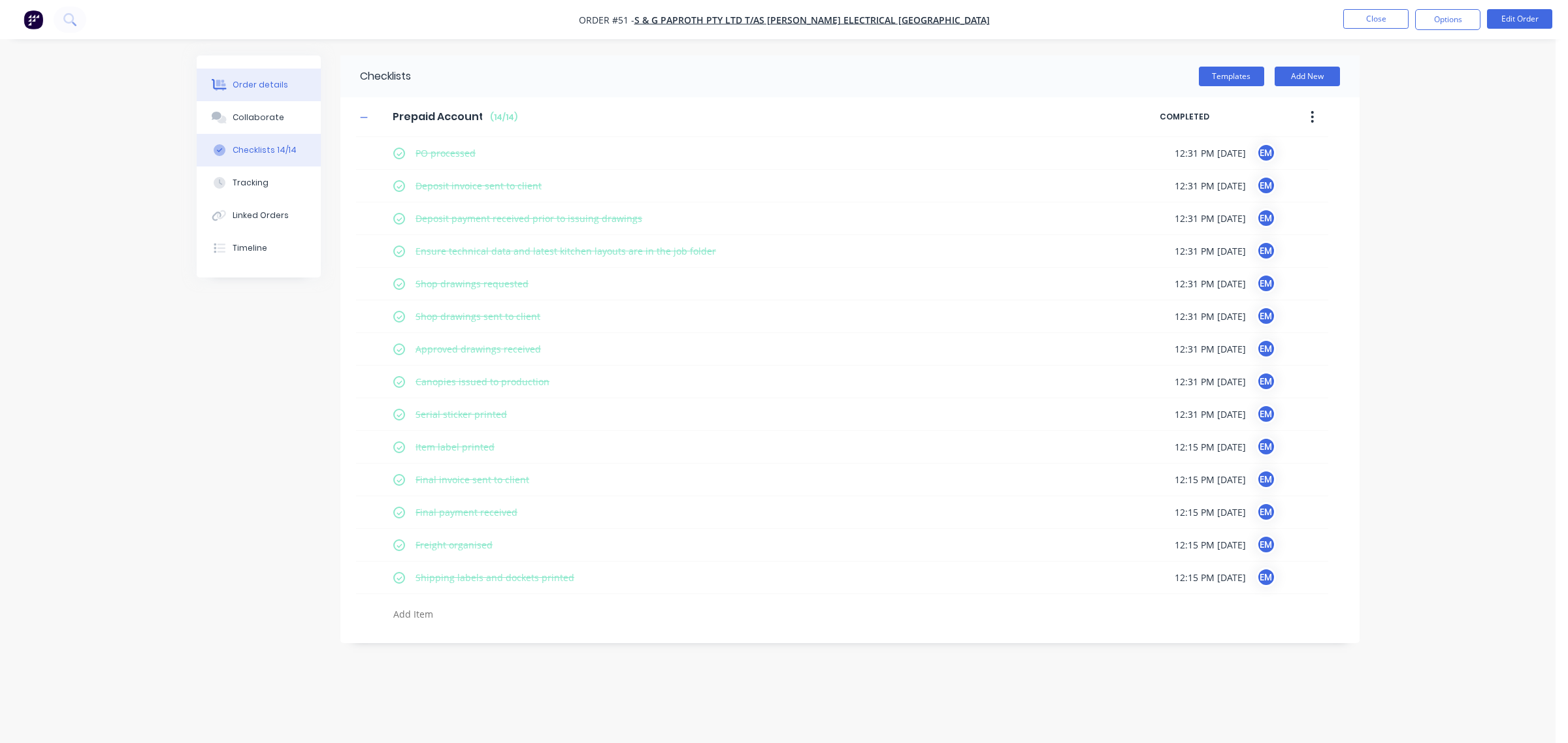
click at [230, 91] on button "Order details" at bounding box center [258, 84] width 124 height 32
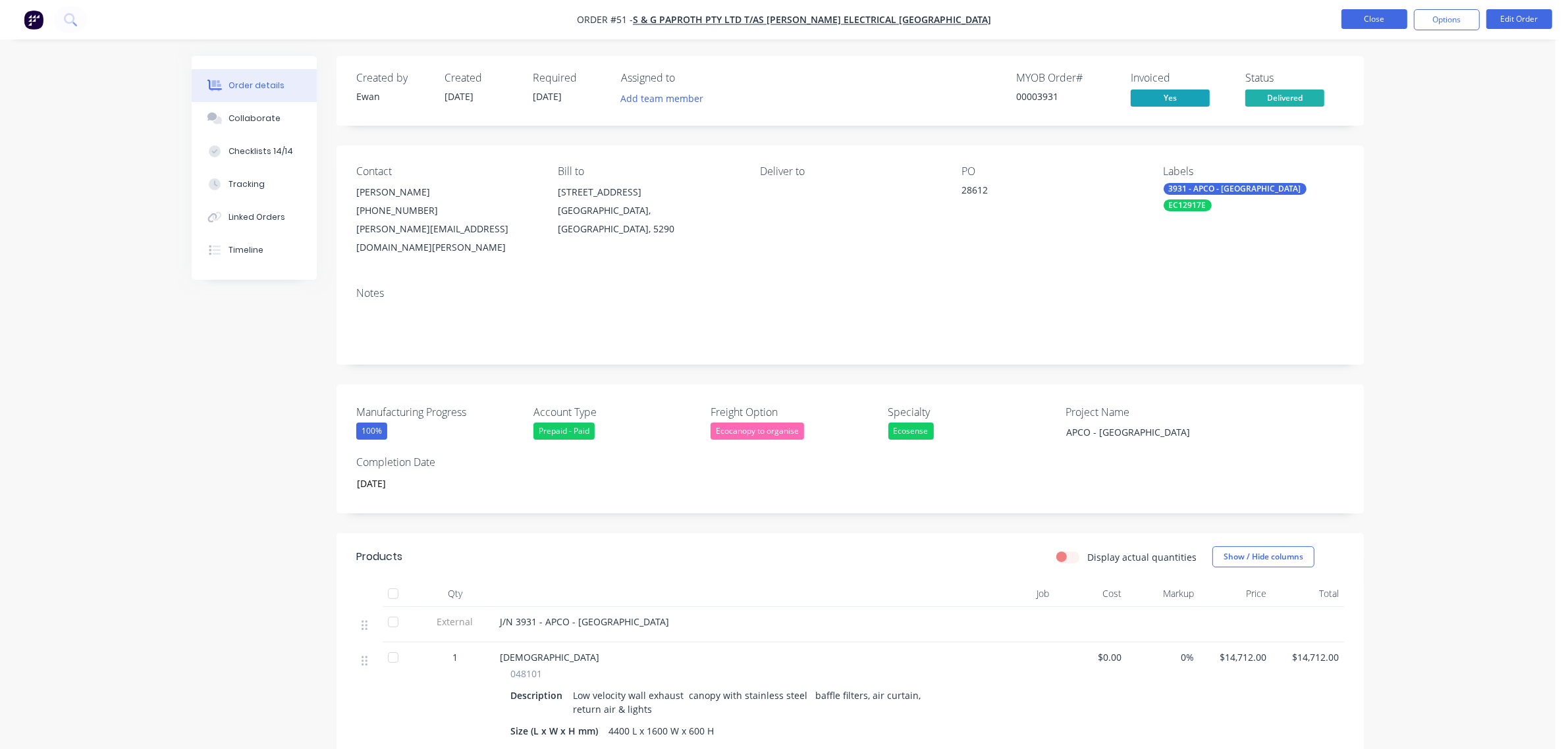
click at [1382, 20] on button "Close" at bounding box center [1374, 19] width 66 height 20
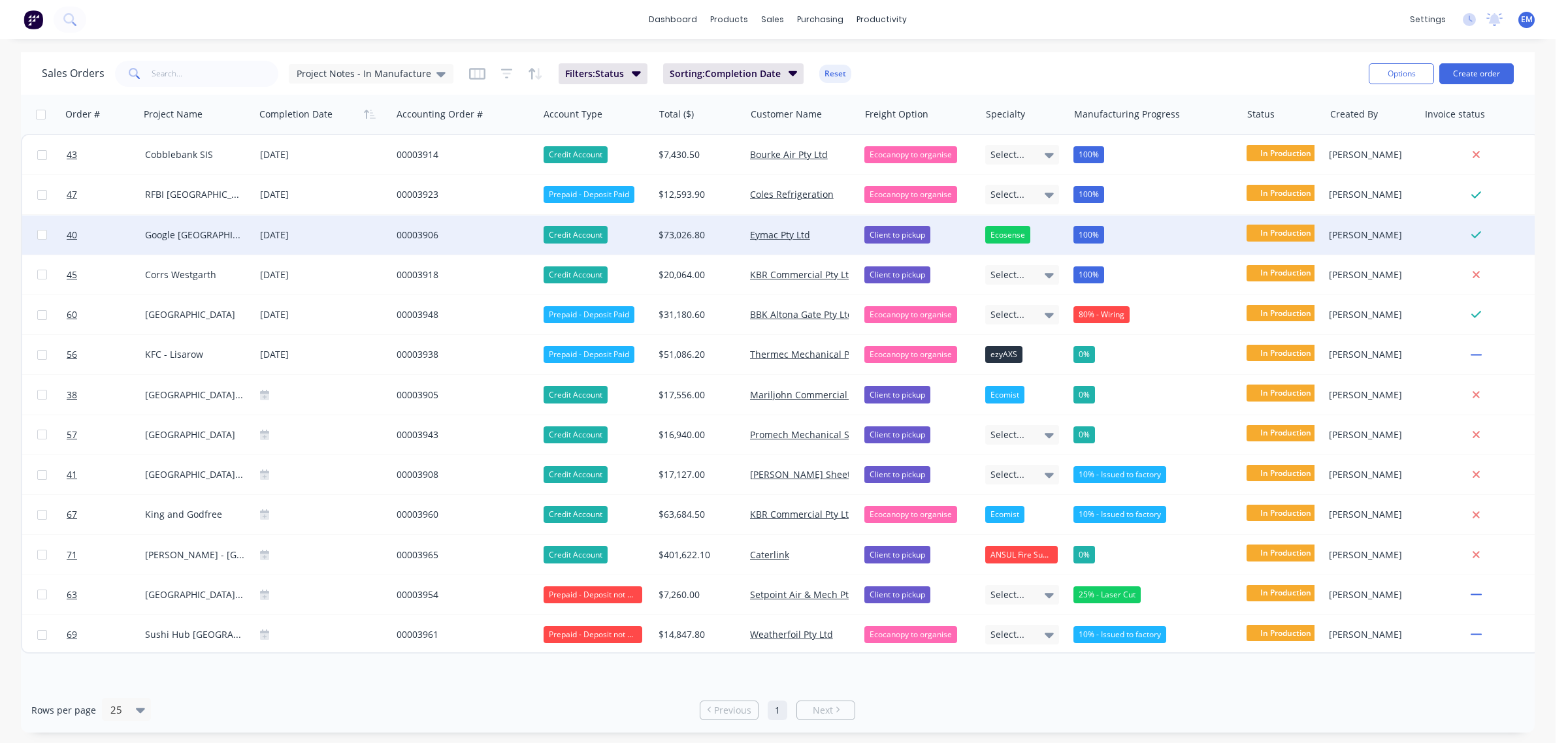
click at [417, 236] on div "00003906" at bounding box center [461, 235] width 130 height 13
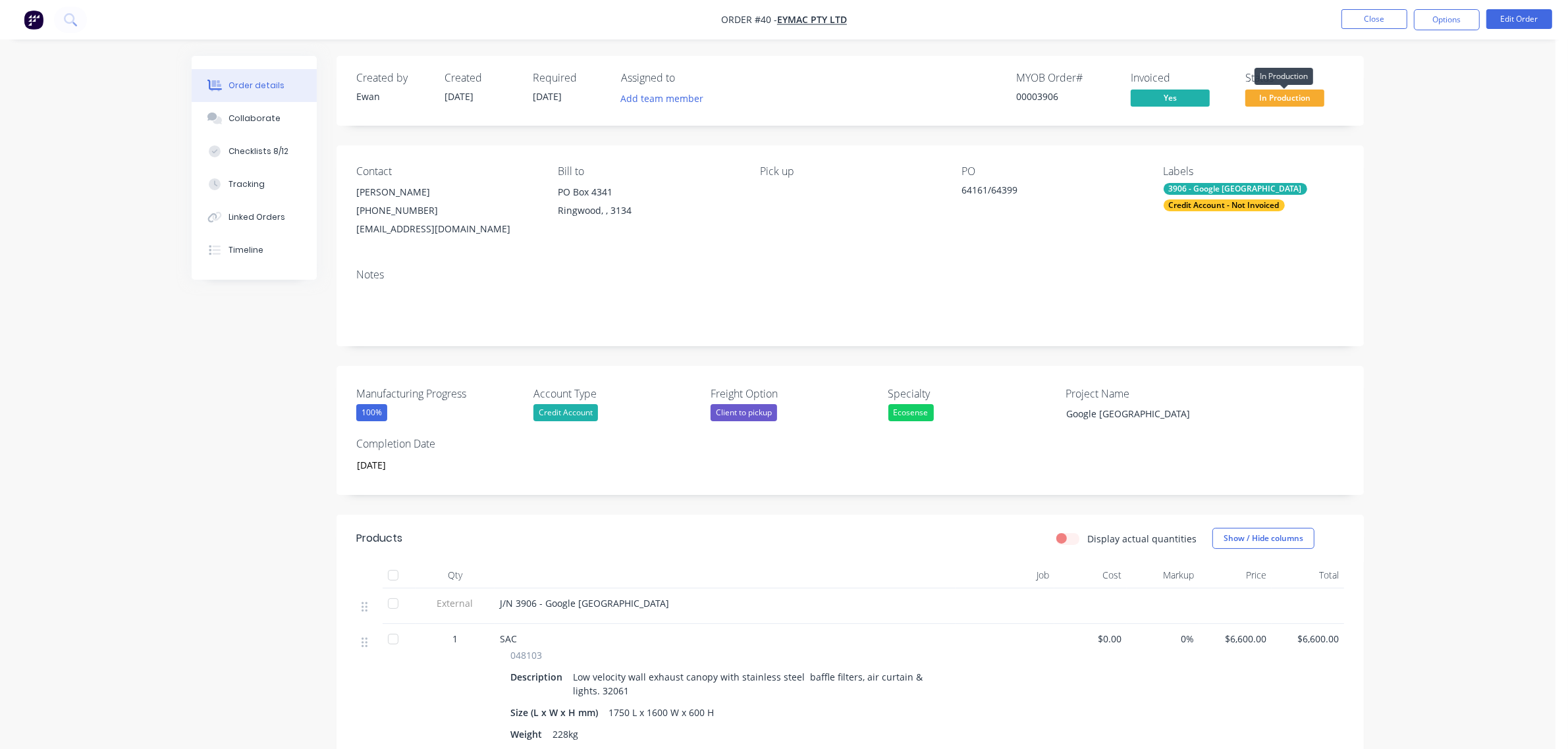
click at [1276, 102] on span "In Production" at bounding box center [1284, 97] width 79 height 17
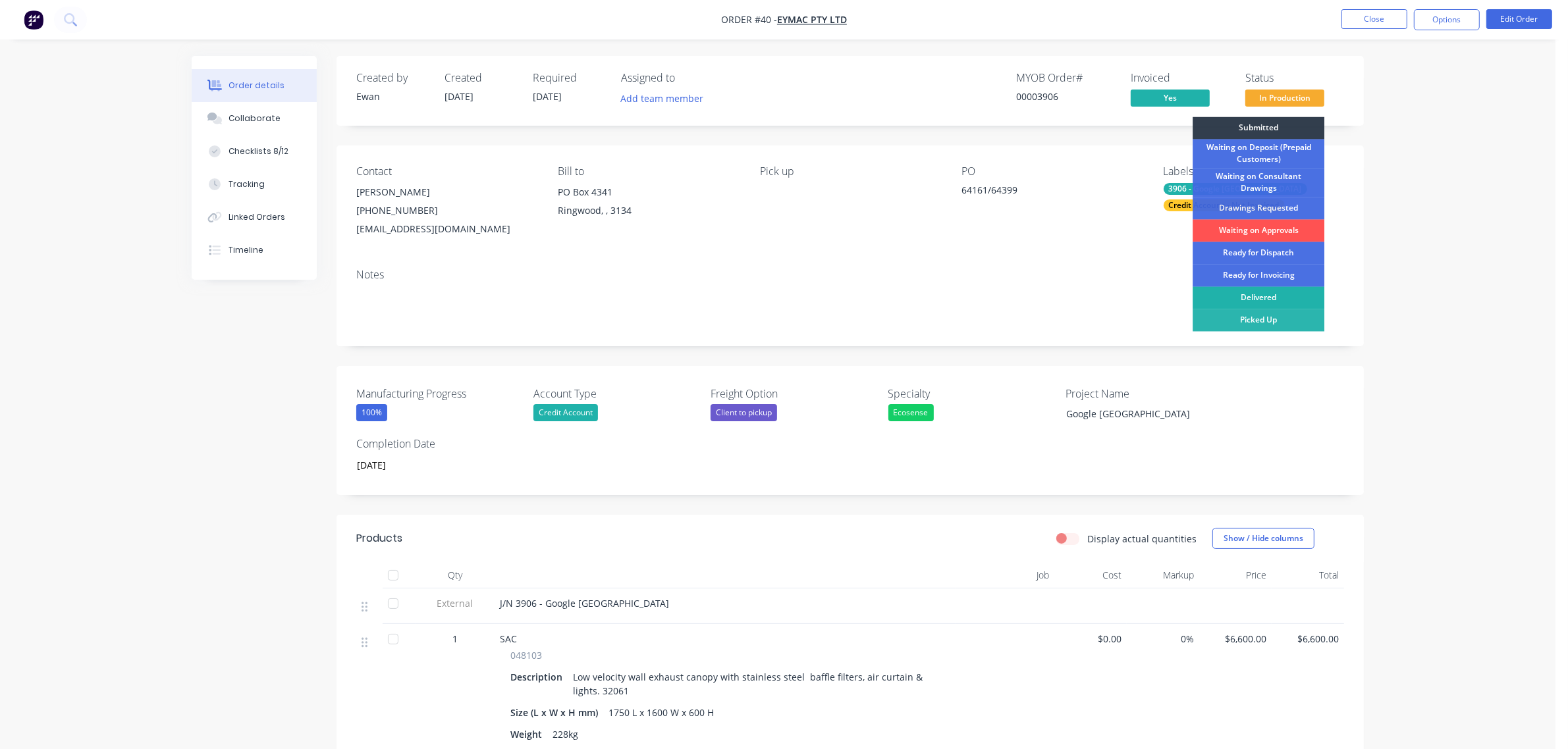
click at [1279, 297] on div "Delivered" at bounding box center [1259, 298] width 132 height 22
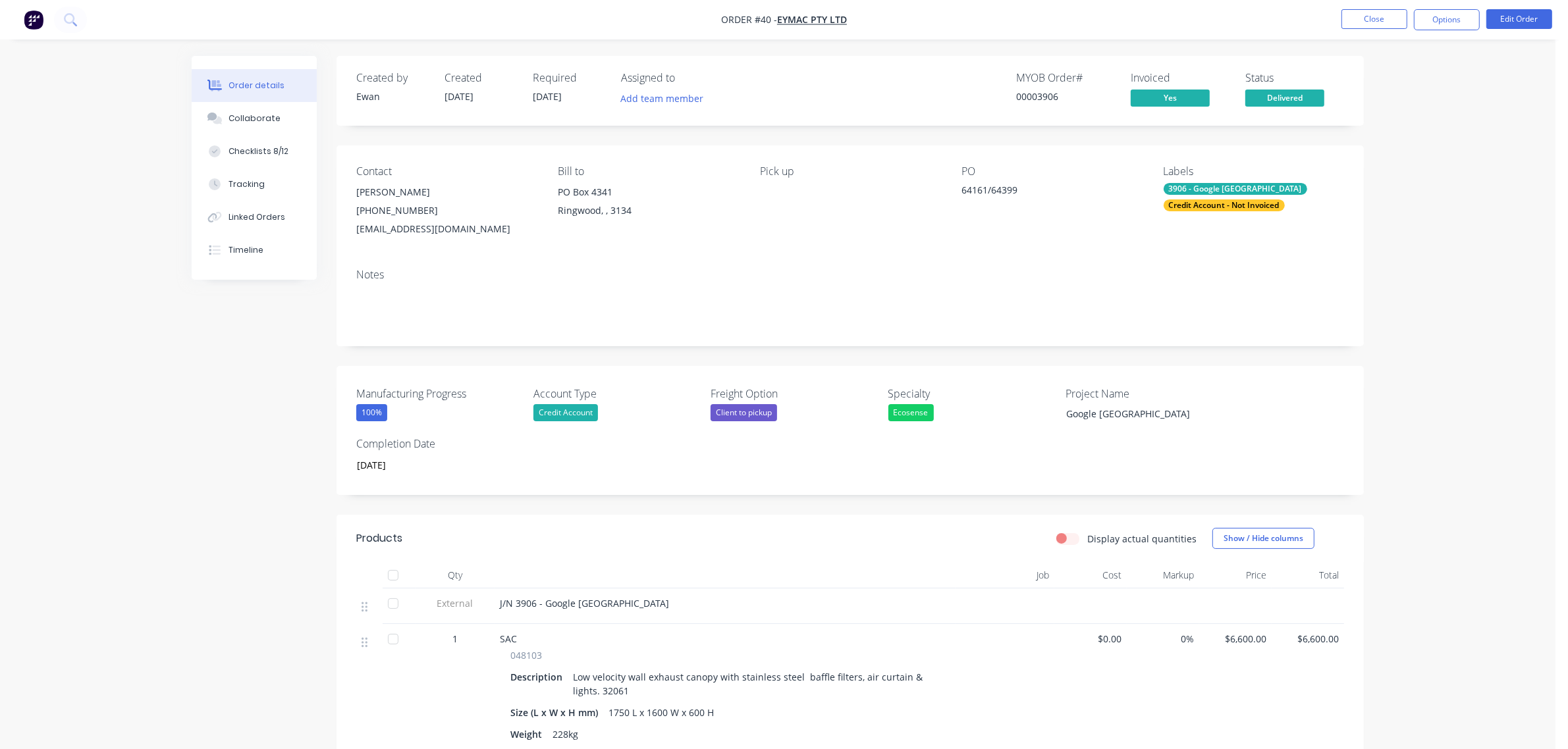
click at [1232, 205] on div "Credit Account - Not Invoiced" at bounding box center [1224, 205] width 121 height 12
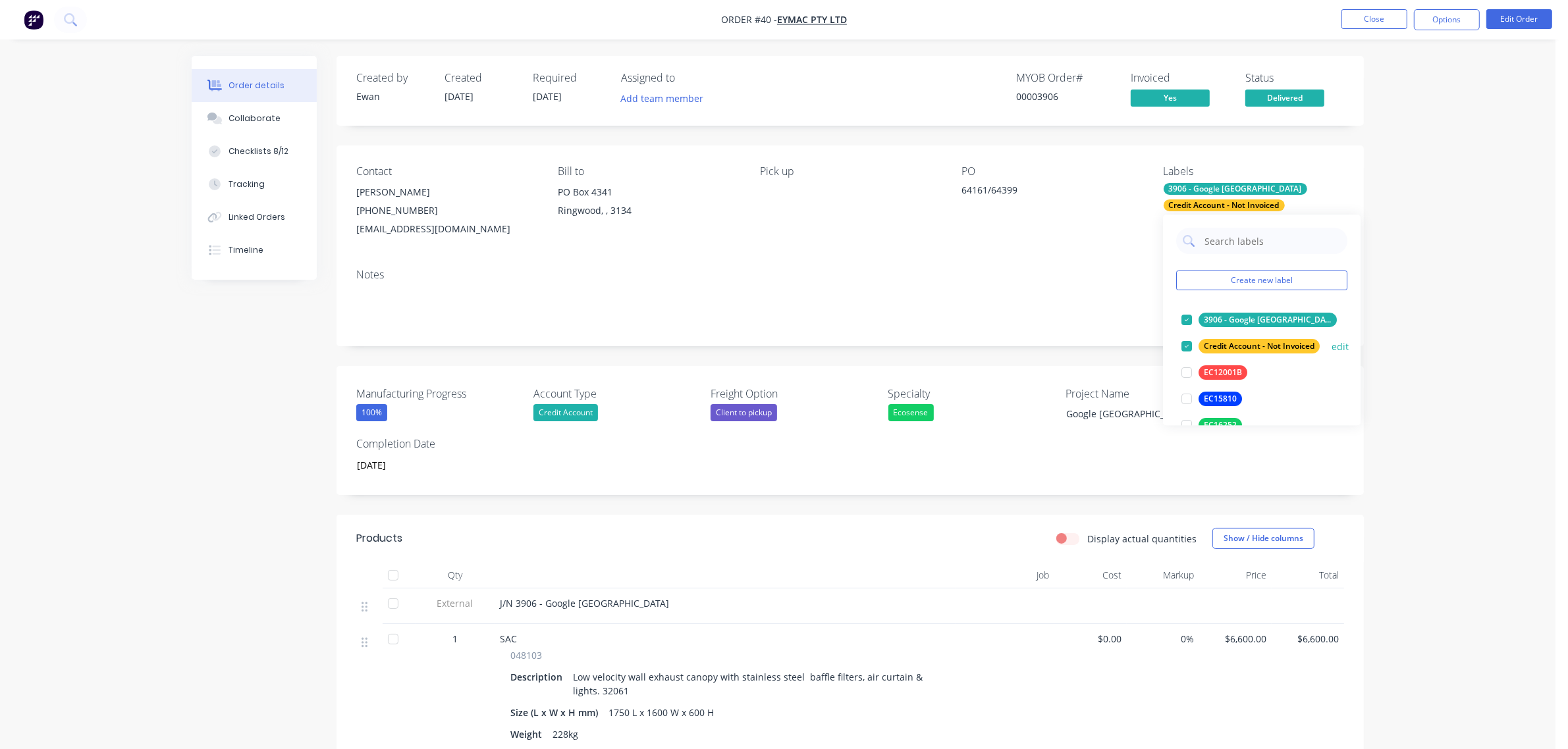
click at [1237, 341] on div "Credit Account - Not Invoiced" at bounding box center [1259, 347] width 121 height 15
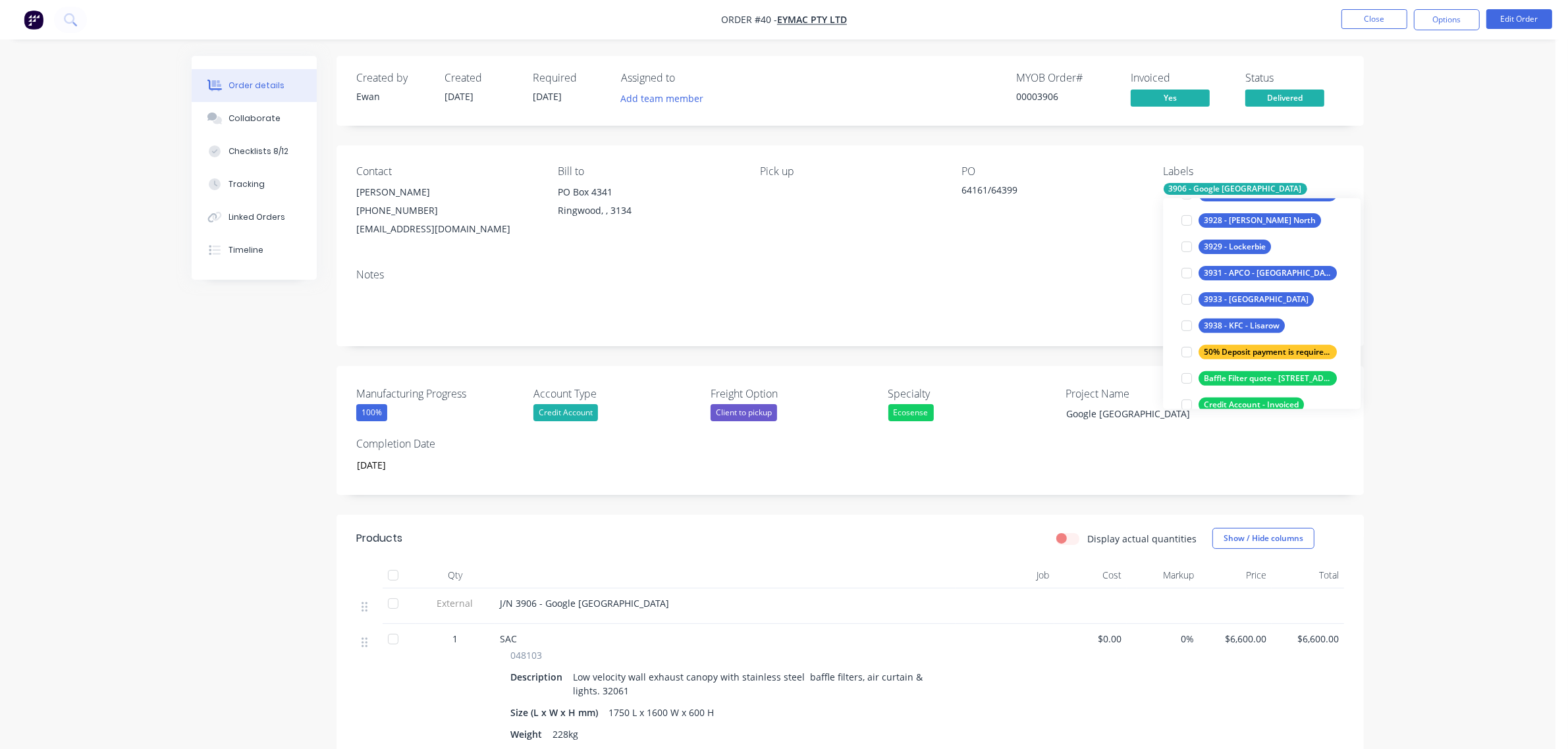
scroll to position [823, 0]
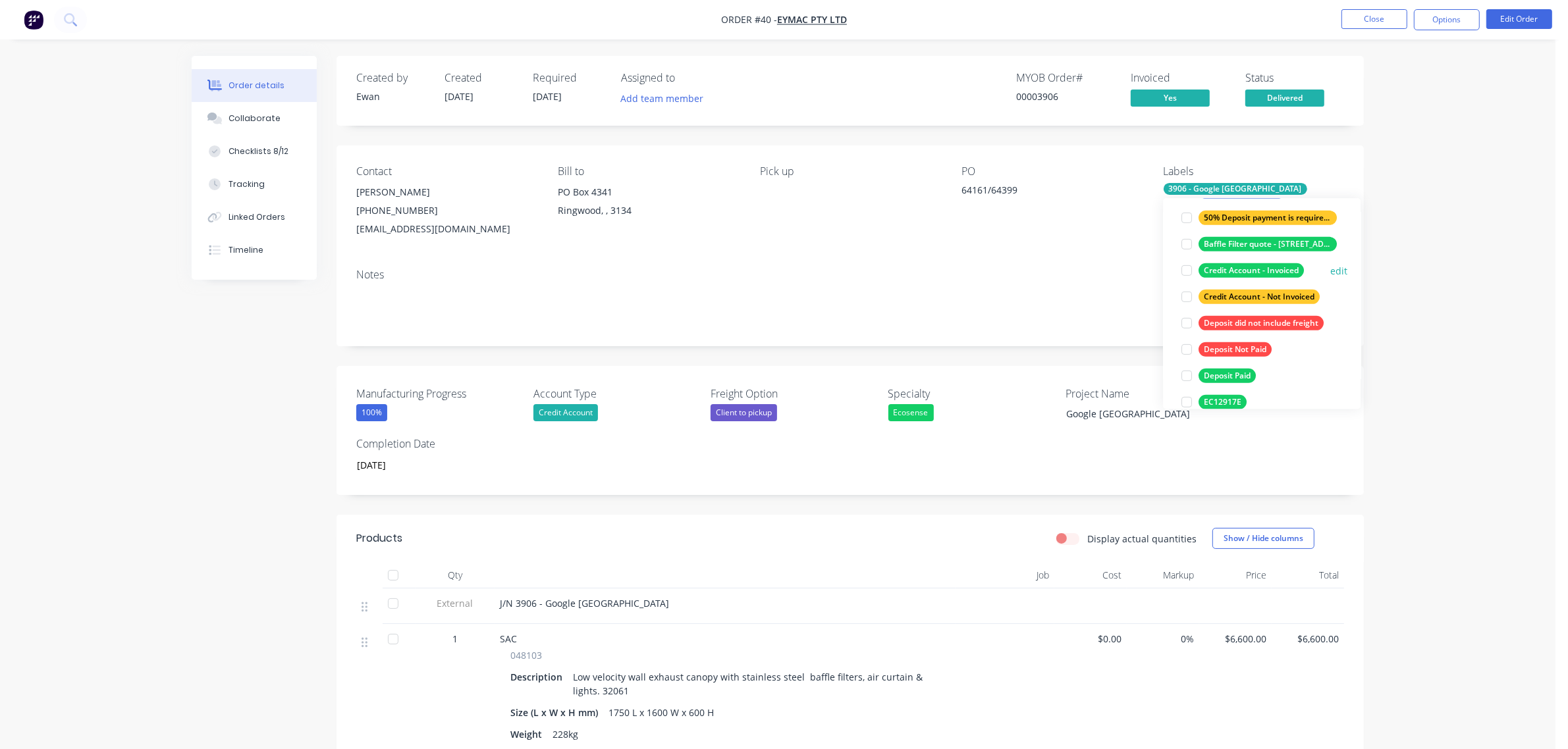
click at [1272, 271] on div "Credit Account - Invoiced" at bounding box center [1251, 270] width 105 height 15
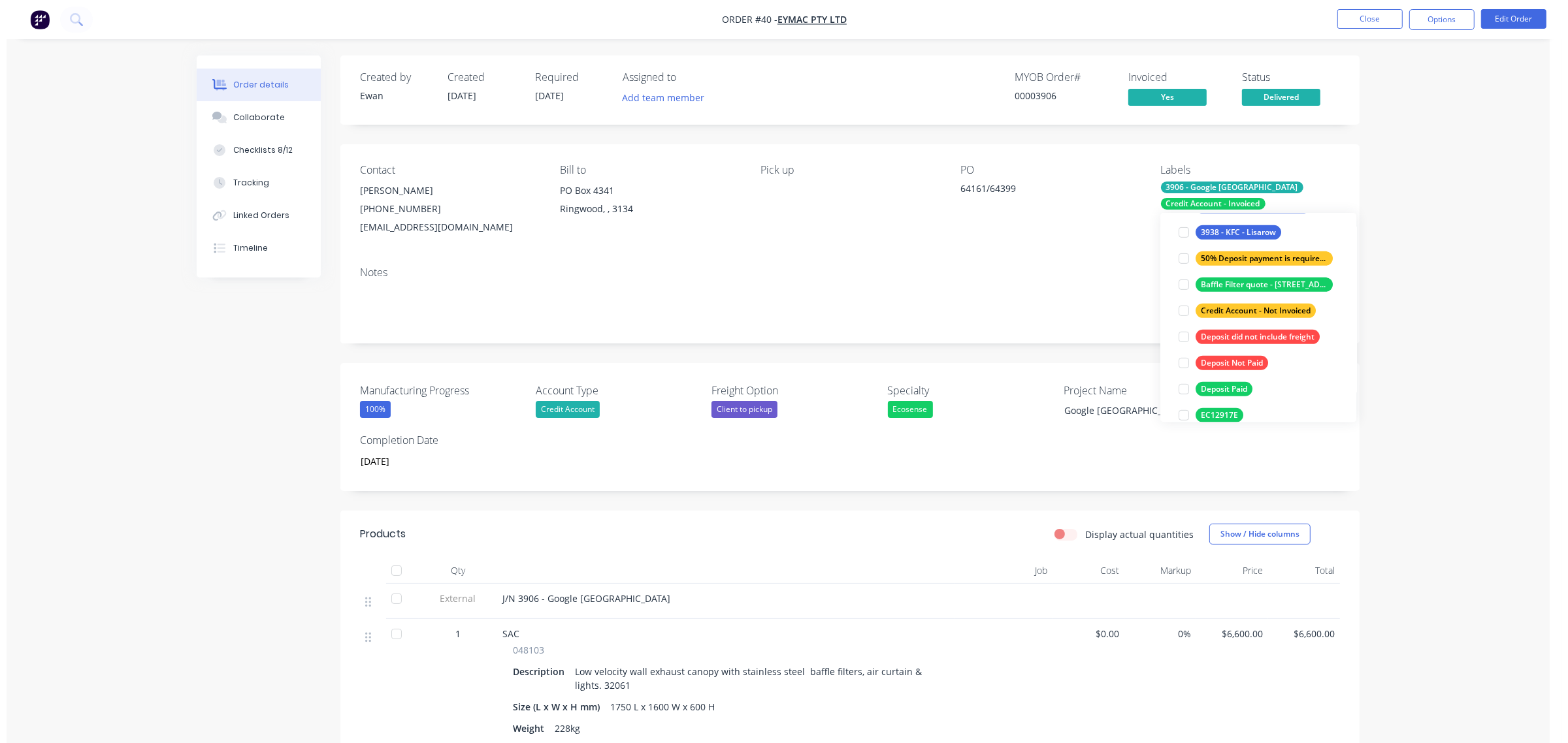
scroll to position [59, 0]
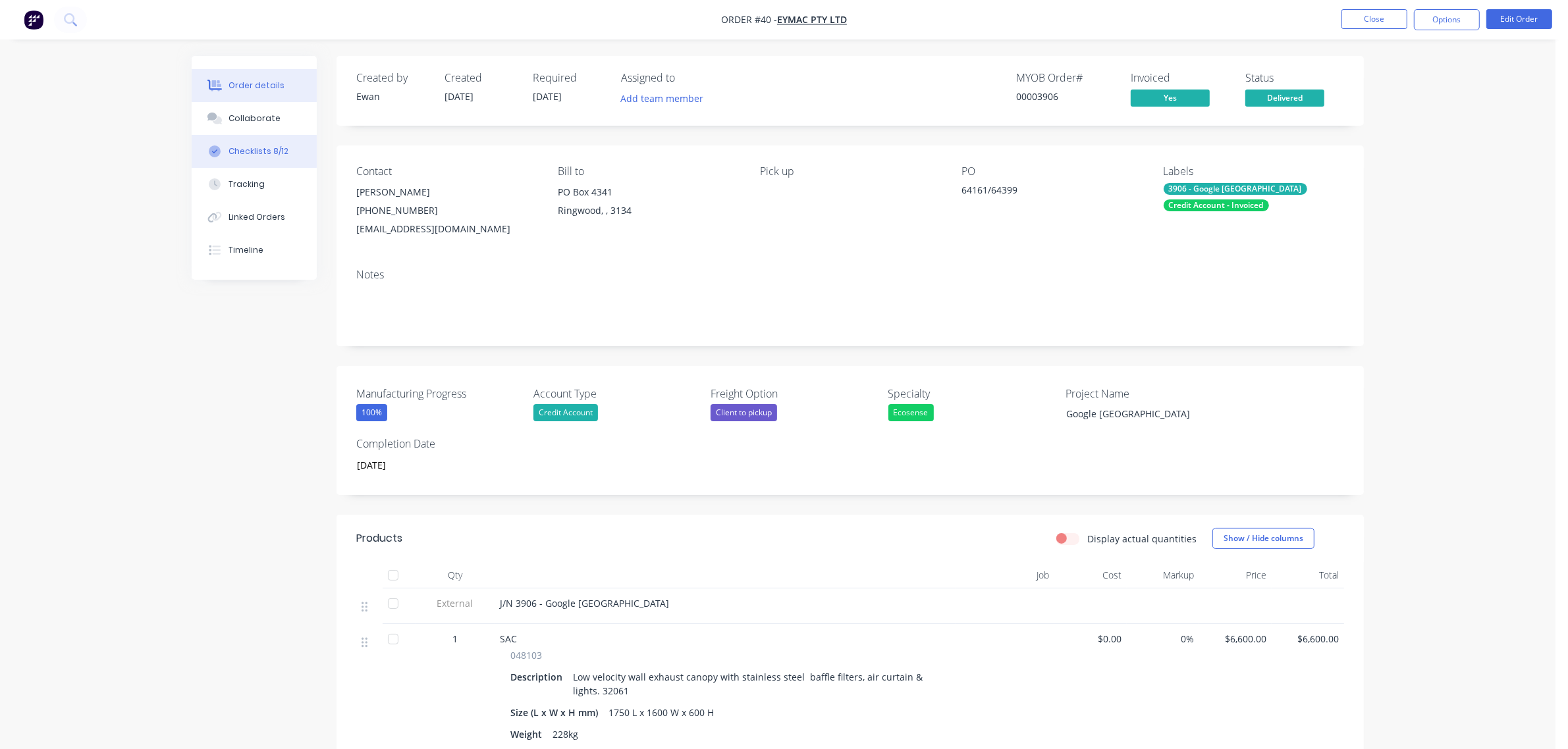
click at [252, 146] on div "Checklists 8/12" at bounding box center [258, 152] width 60 height 12
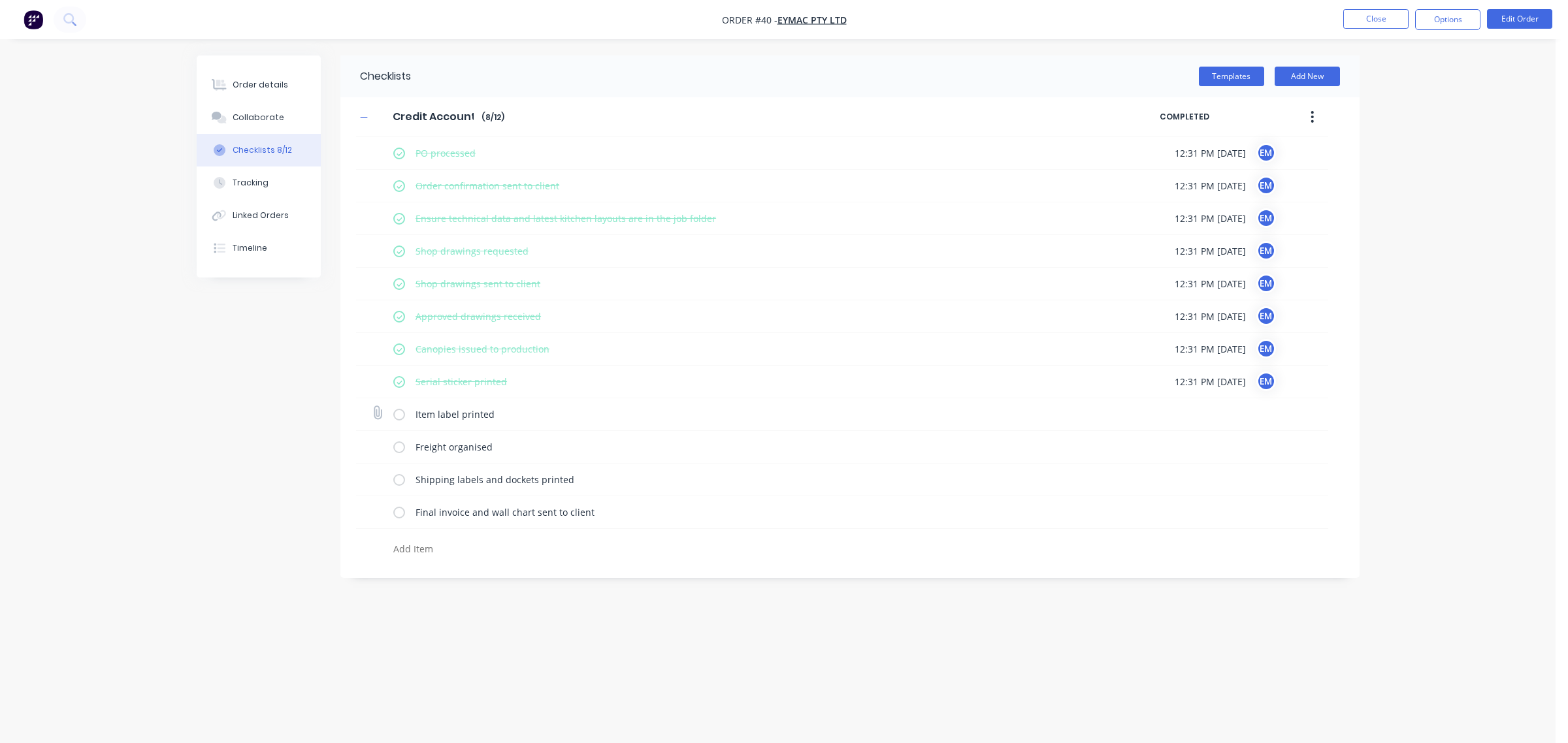
click at [399, 414] on label at bounding box center [399, 414] width 12 height 14
click at [0, 0] on input "checkbox" at bounding box center [0, 0] width 0 height 0
click at [399, 451] on label at bounding box center [399, 447] width 12 height 14
click at [0, 0] on input "checkbox" at bounding box center [0, 0] width 0 height 0
click at [399, 479] on label at bounding box center [399, 479] width 12 height 14
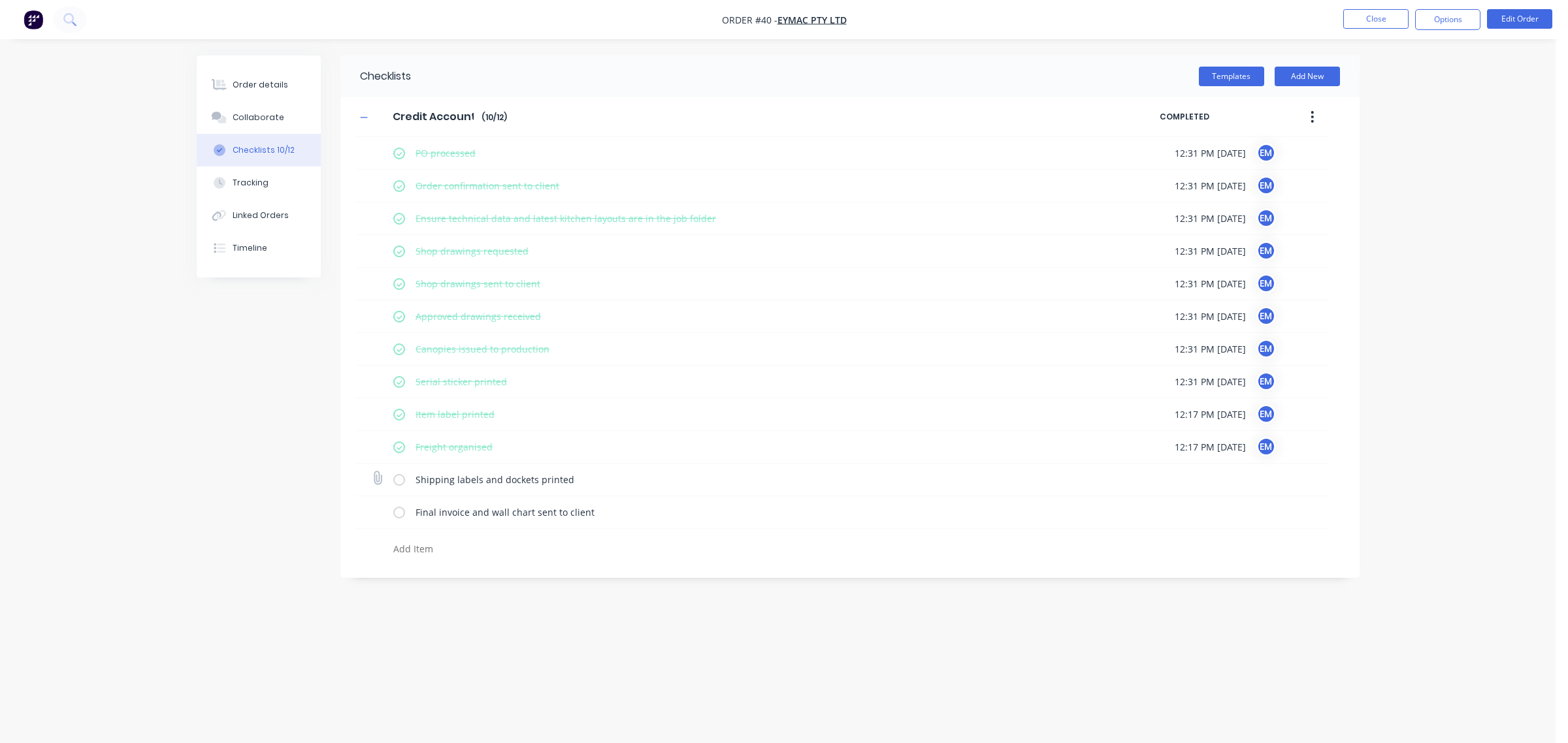
click at [0, 0] on input "checkbox" at bounding box center [0, 0] width 0 height 0
click at [396, 514] on label at bounding box center [399, 512] width 12 height 14
click at [0, 0] on input "checkbox" at bounding box center [0, 0] width 0 height 0
type textarea "x"
click at [283, 83] on button "Order details" at bounding box center [258, 84] width 124 height 32
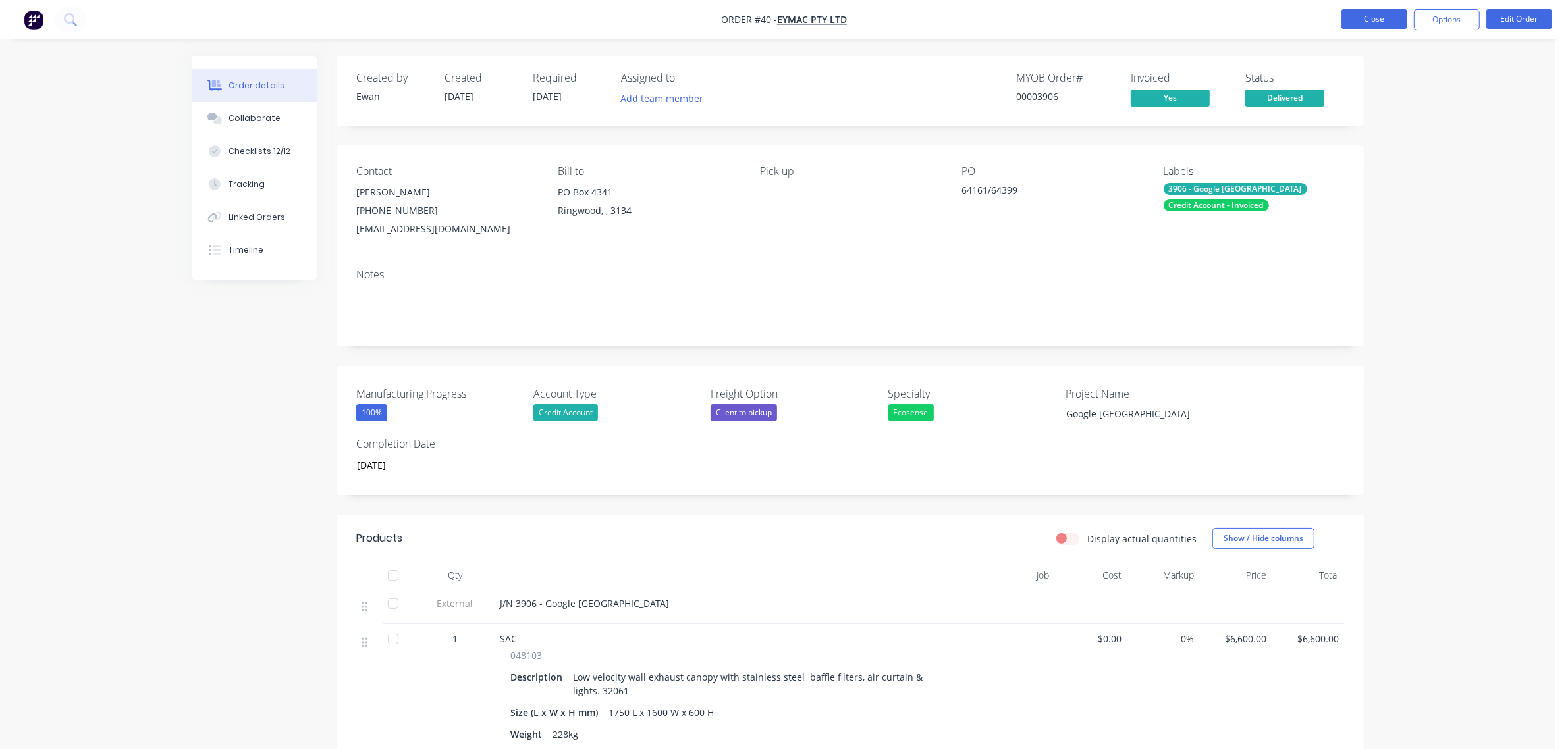
click at [1373, 18] on button "Close" at bounding box center [1374, 19] width 66 height 20
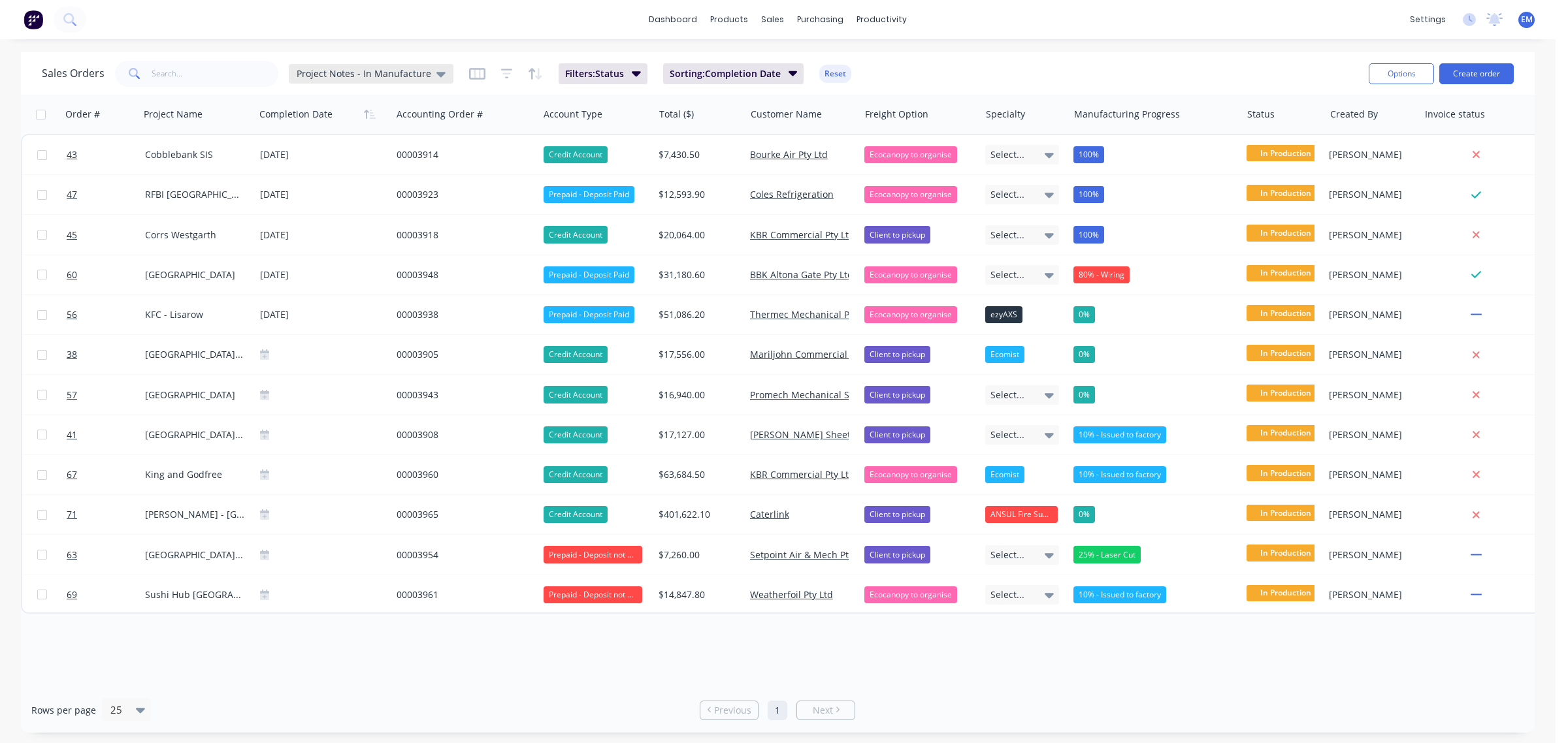
click at [400, 73] on span "Project Notes - In Manufacture" at bounding box center [363, 73] width 135 height 14
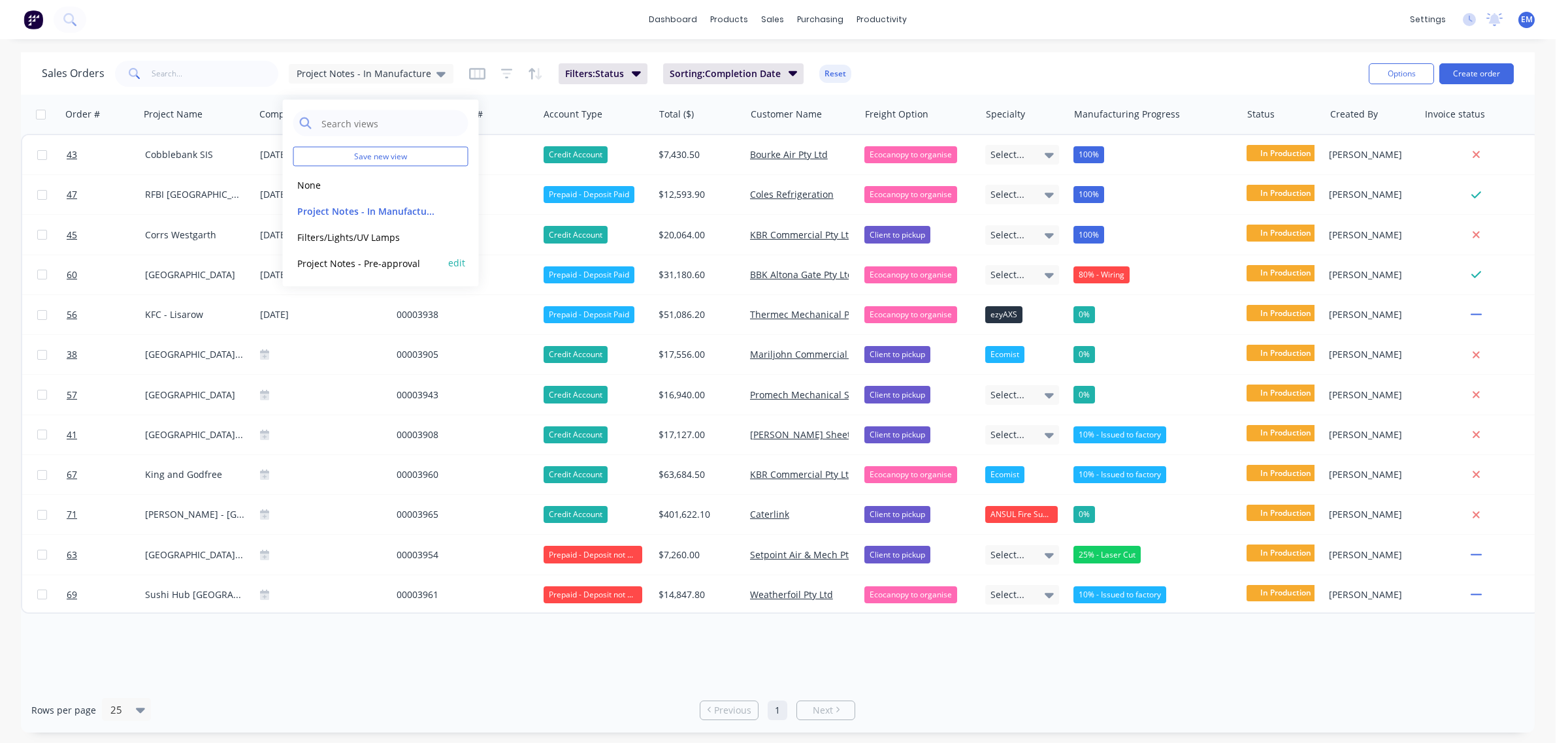
click at [400, 258] on button "Project Notes - Pre-approval" at bounding box center [368, 263] width 149 height 15
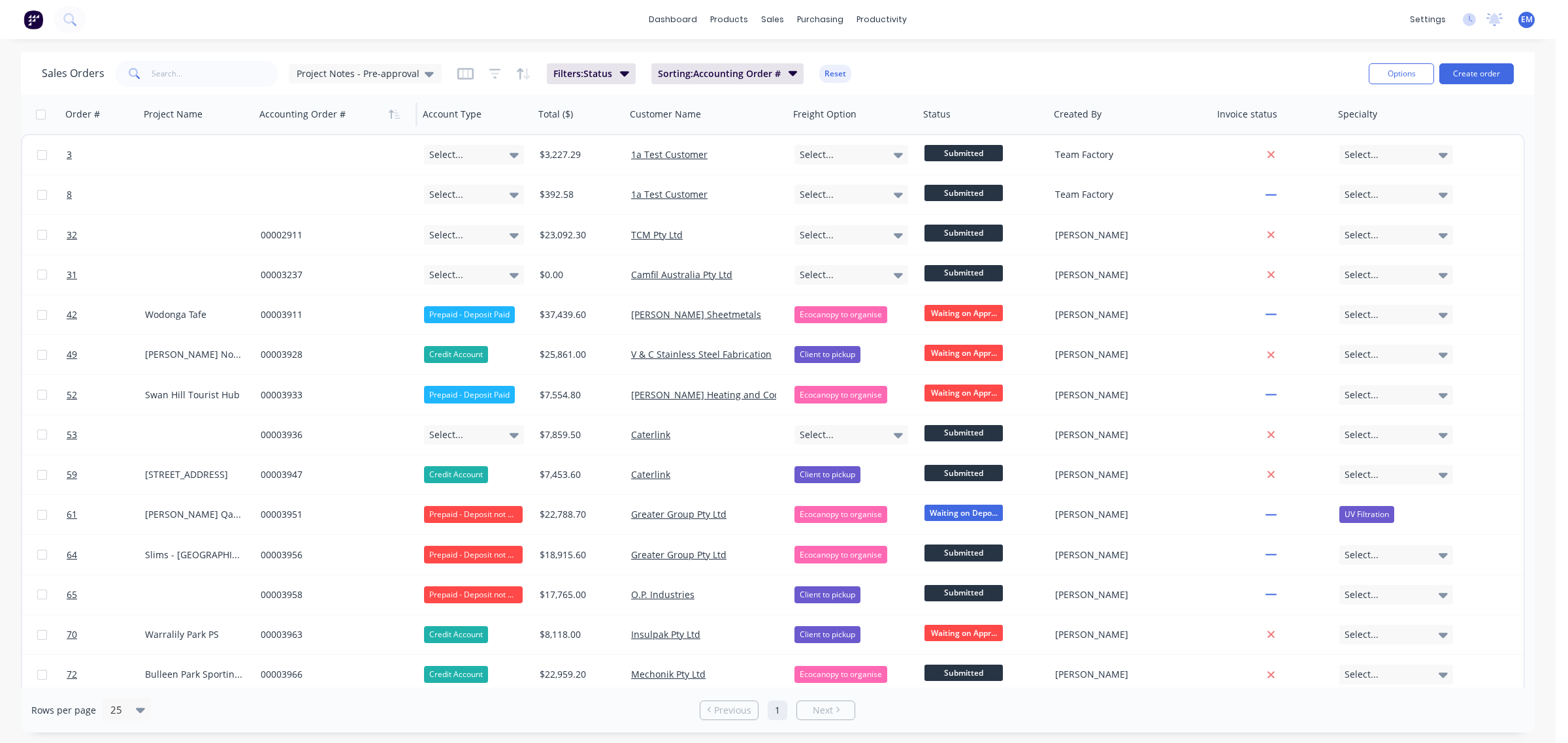
click at [334, 80] on div "Project Notes - Pre-approval" at bounding box center [365, 73] width 153 height 19
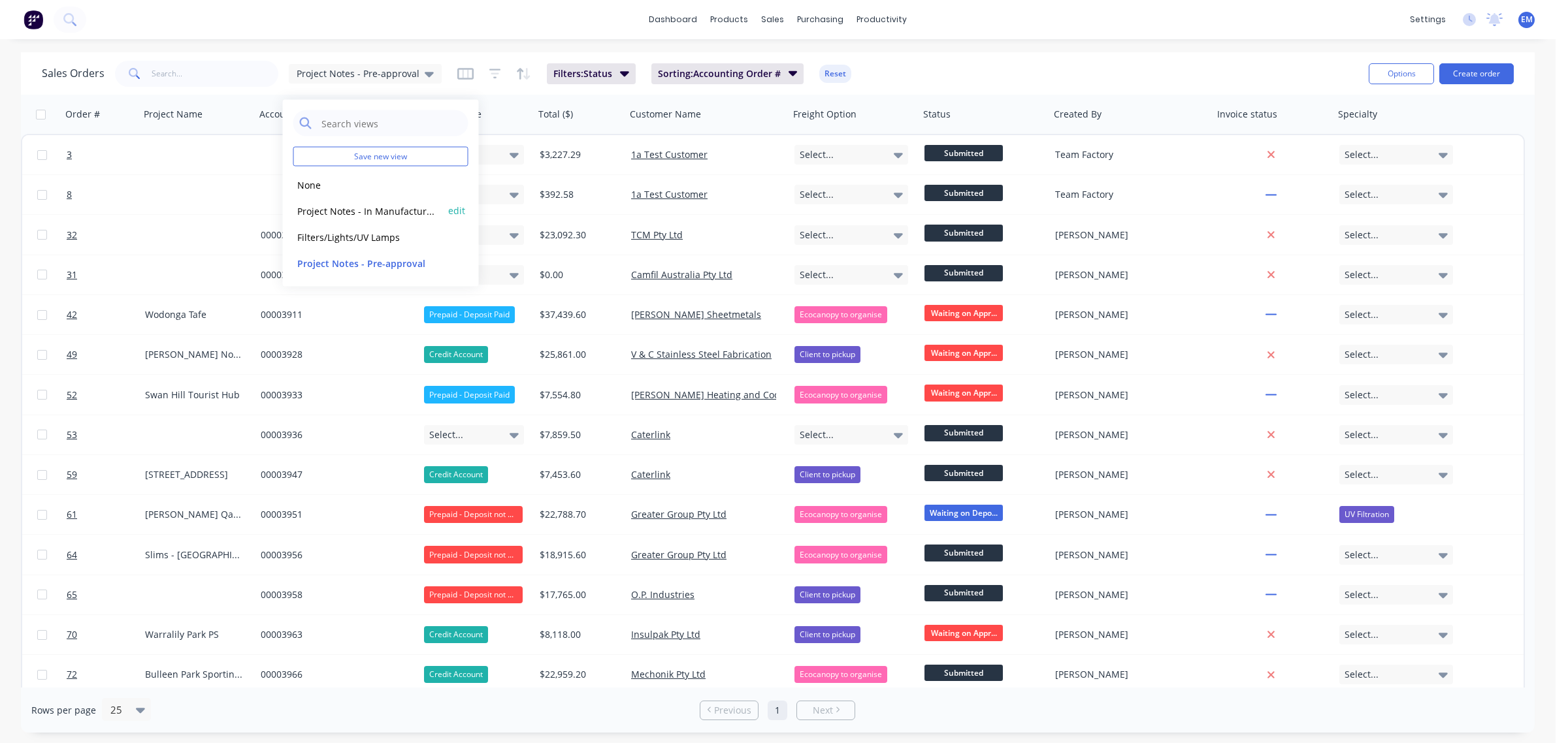
click at [353, 201] on div "Project Notes - In Manufacture (Default) edit" at bounding box center [381, 211] width 175 height 26
click at [353, 214] on button "Project Notes - In Manufacture (Default)" at bounding box center [368, 210] width 149 height 15
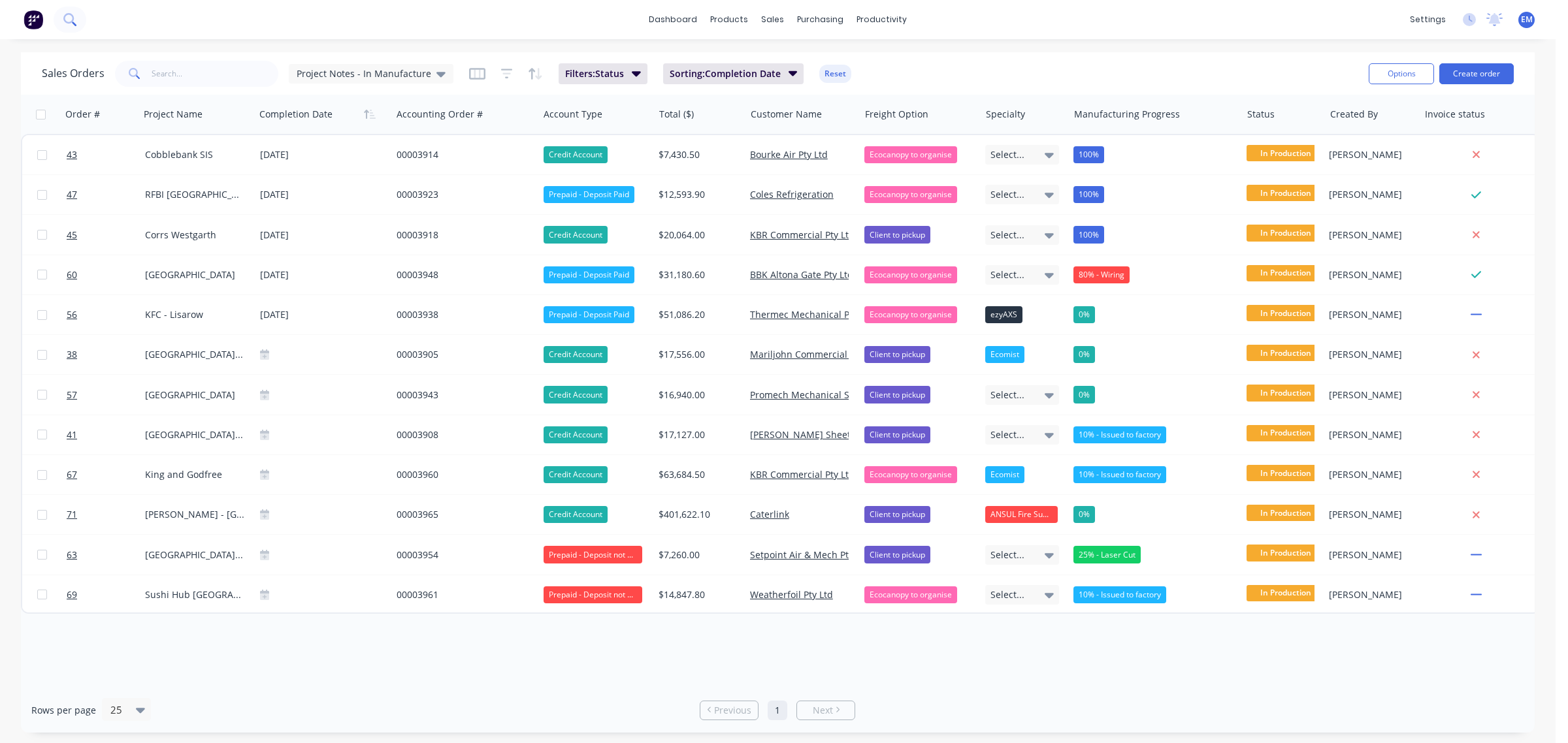
click at [60, 20] on button at bounding box center [69, 19] width 32 height 26
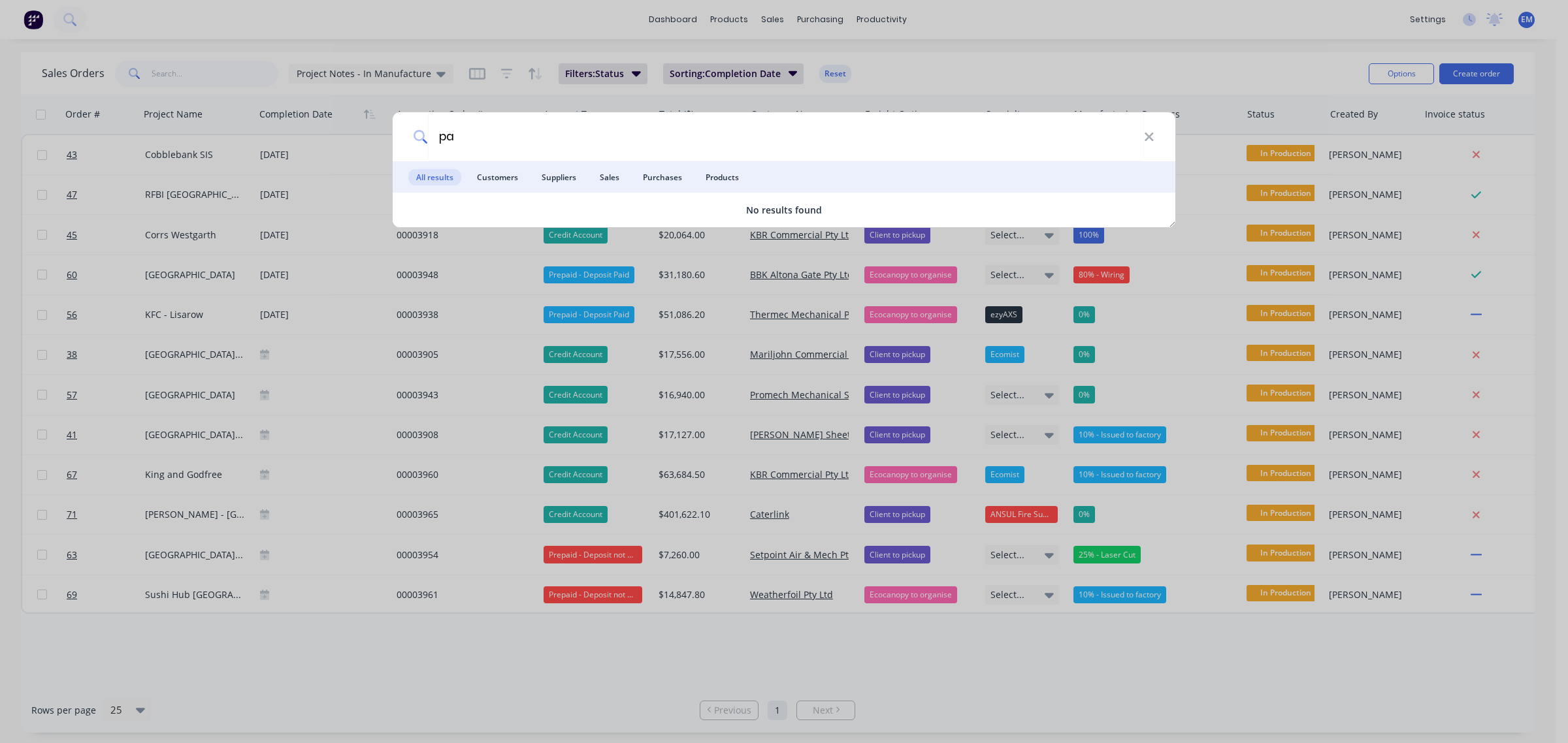
type input "p"
type input "mexicams"
click at [1145, 135] on icon at bounding box center [1149, 137] width 11 height 14
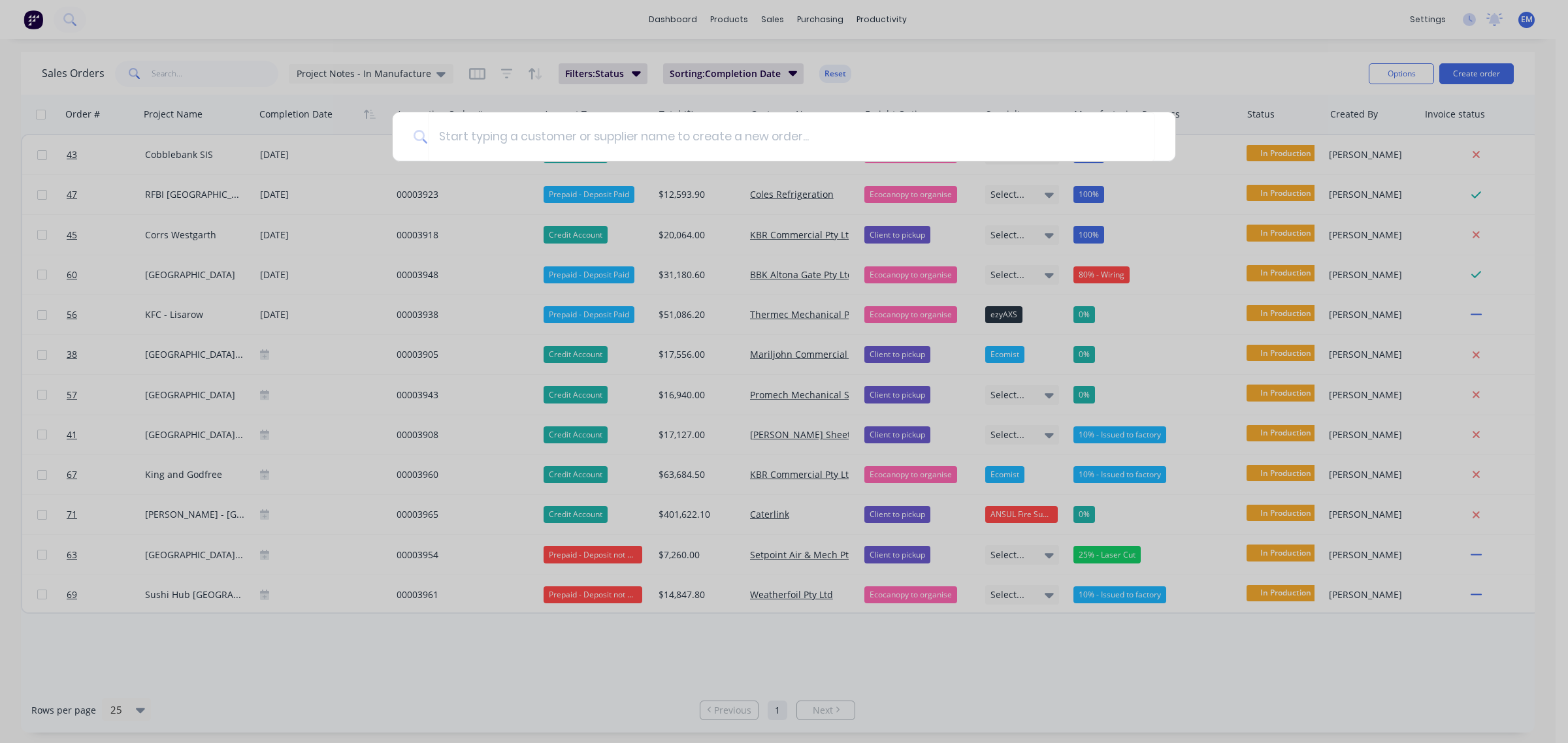
click at [1070, 79] on div at bounding box center [784, 371] width 1568 height 743
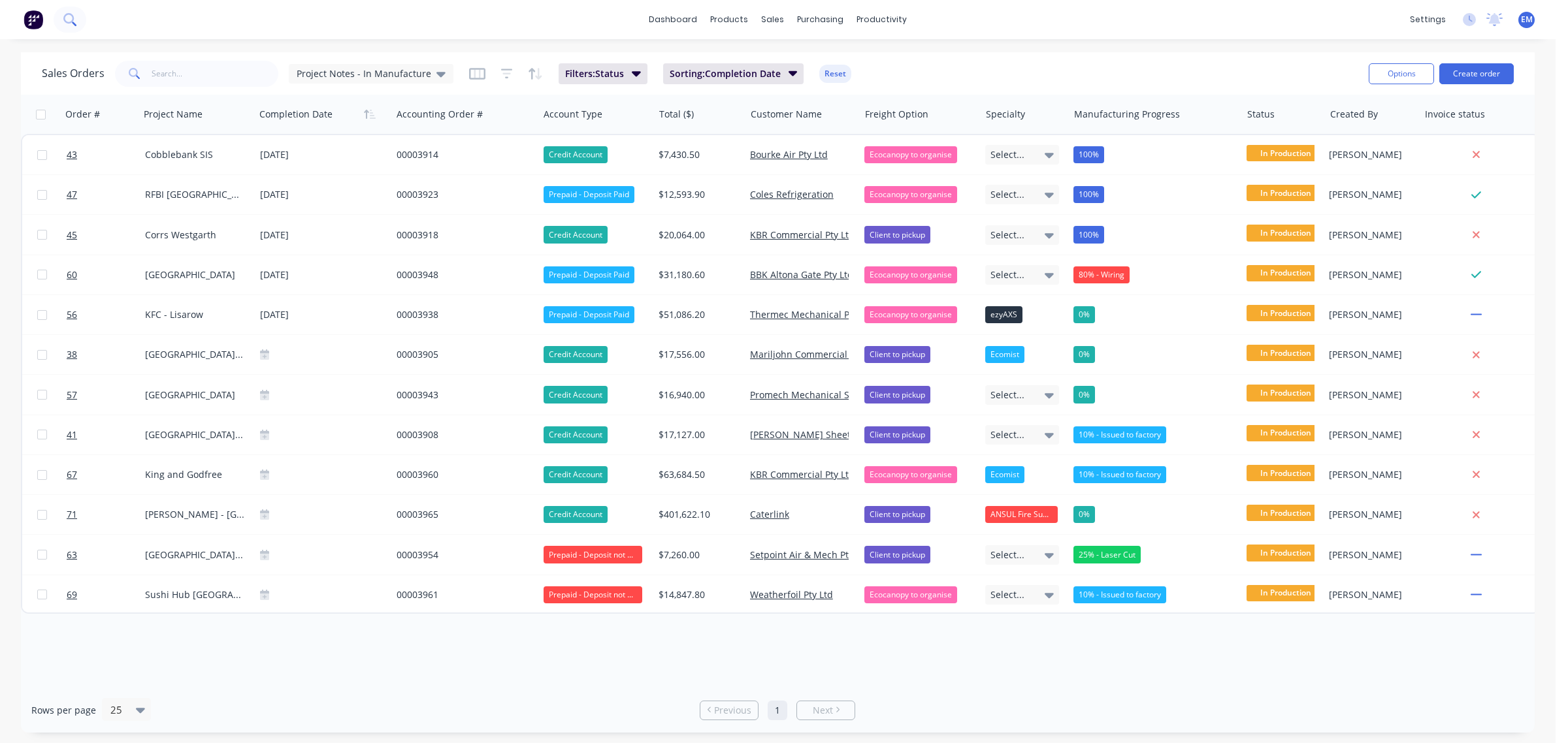
click at [71, 15] on icon at bounding box center [68, 18] width 11 height 11
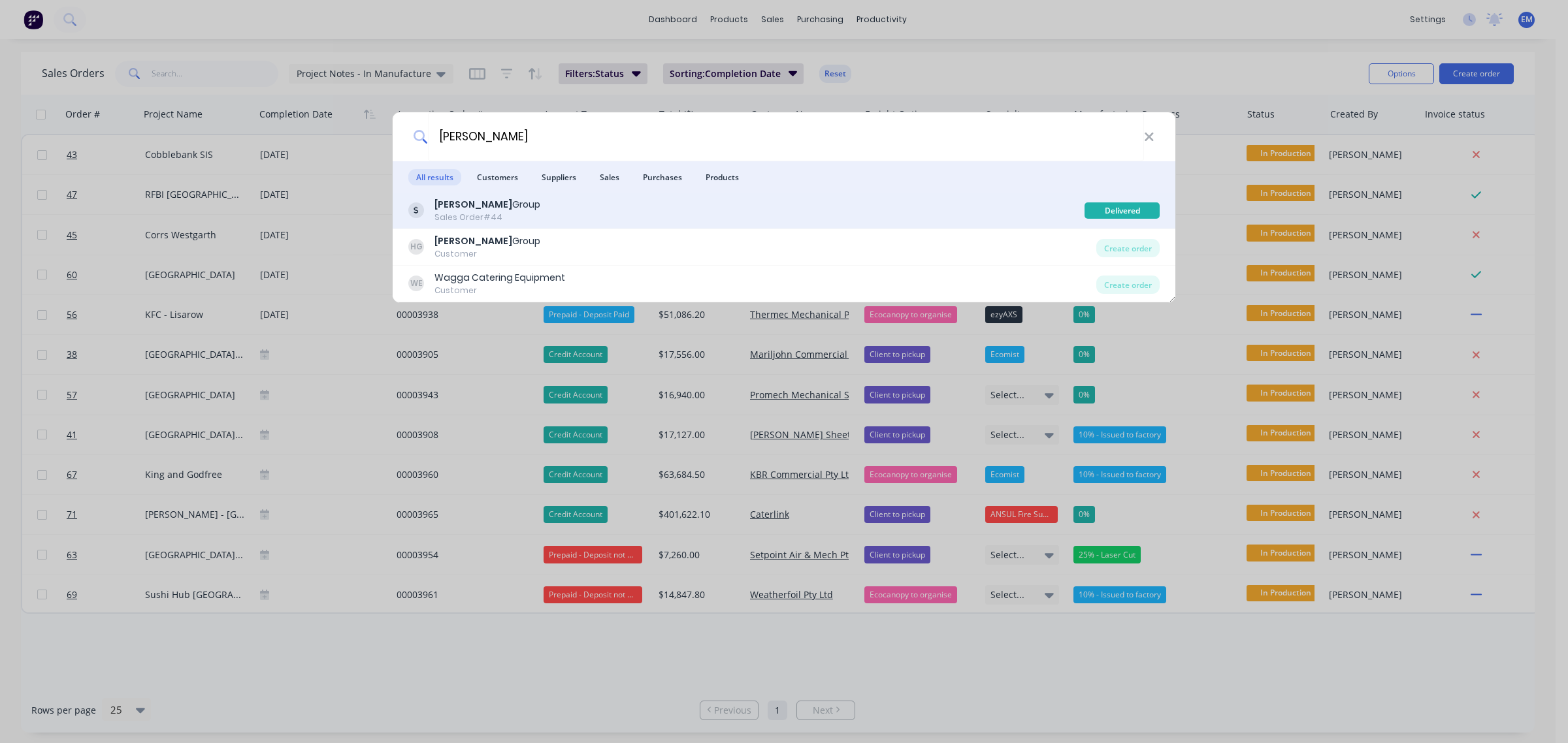
type input "[PERSON_NAME]"
click at [508, 207] on div "[PERSON_NAME] Group Sales Order #44" at bounding box center [747, 210] width 676 height 25
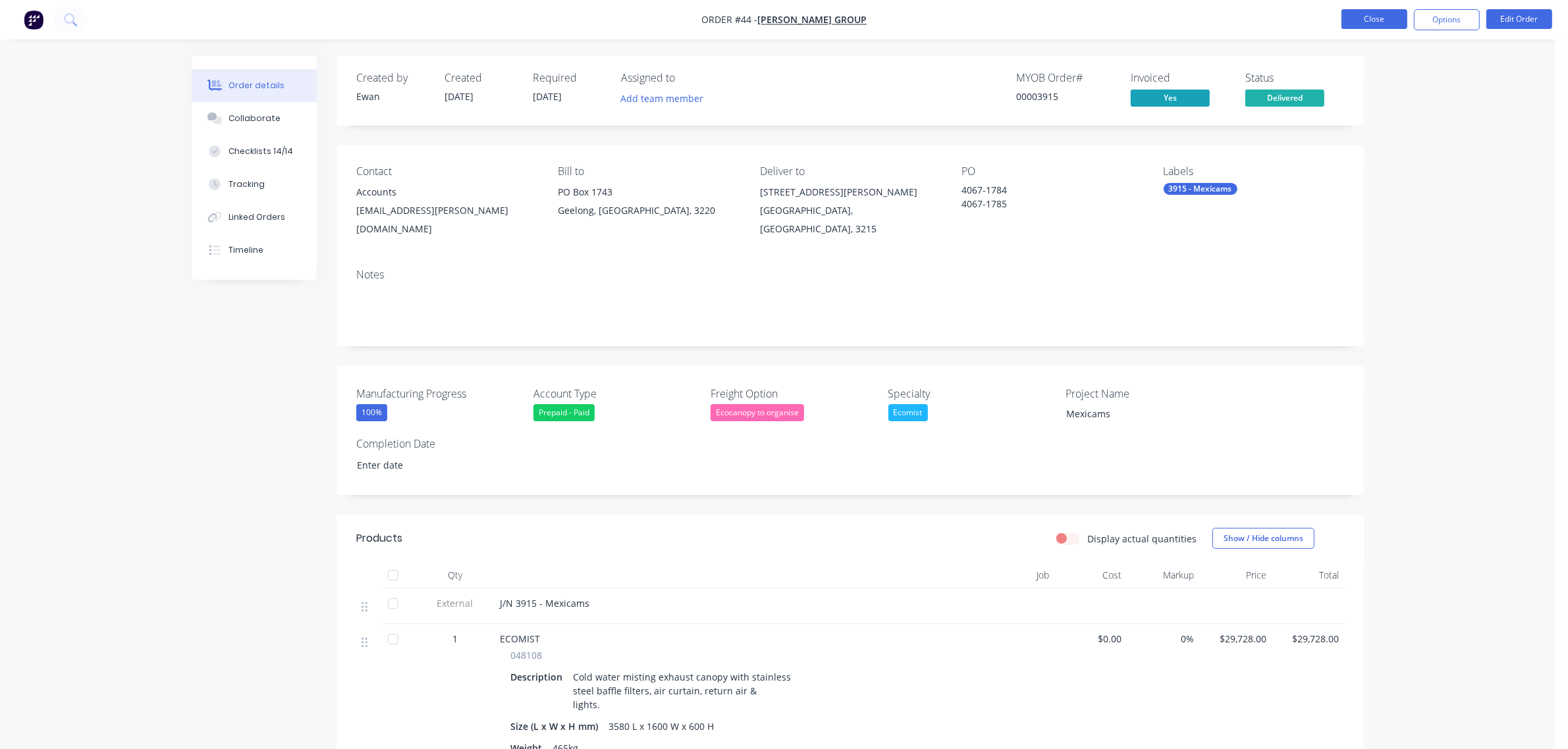
click at [1366, 22] on button "Close" at bounding box center [1374, 19] width 66 height 20
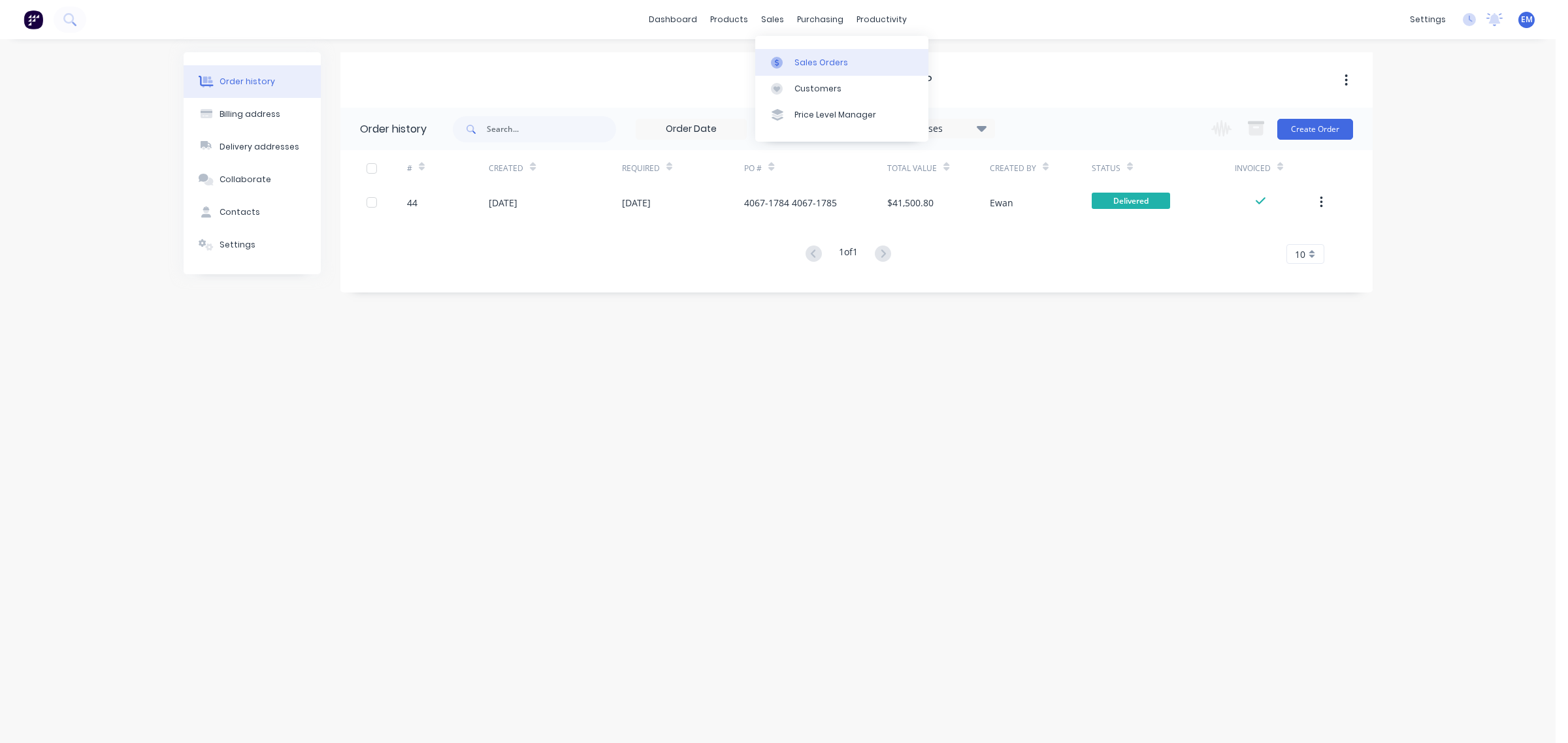
click at [785, 55] on link "Sales Orders" at bounding box center [842, 62] width 173 height 26
